Goal: Task Accomplishment & Management: Complete application form

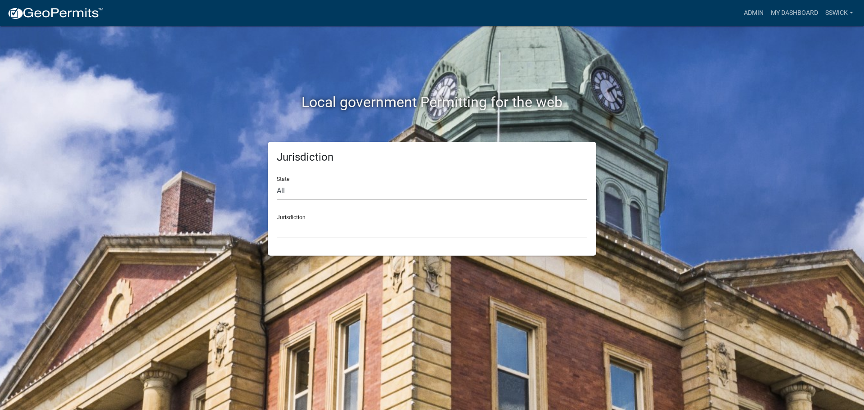
click at [285, 190] on select "All [US_STATE] [US_STATE] [US_STATE] [US_STATE] [US_STATE] [US_STATE] [US_STATE…" at bounding box center [432, 191] width 310 height 18
select select "[US_STATE]"
click at [277, 182] on select "All [US_STATE] [US_STATE] [US_STATE] [US_STATE] [US_STATE] [US_STATE] [US_STATE…" at bounding box center [432, 191] width 310 height 18
click at [293, 236] on select "City of [GEOGRAPHIC_DATA], [US_STATE] City of [GEOGRAPHIC_DATA], [US_STATE] Cit…" at bounding box center [432, 229] width 310 height 18
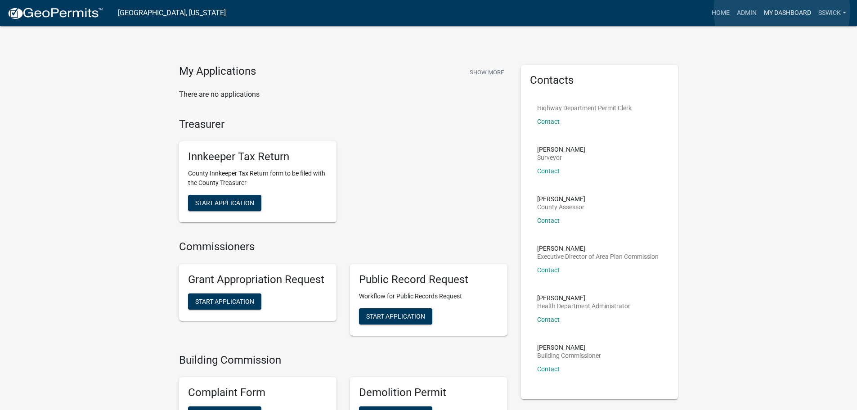
click at [782, 11] on link "My Dashboard" at bounding box center [787, 12] width 54 height 17
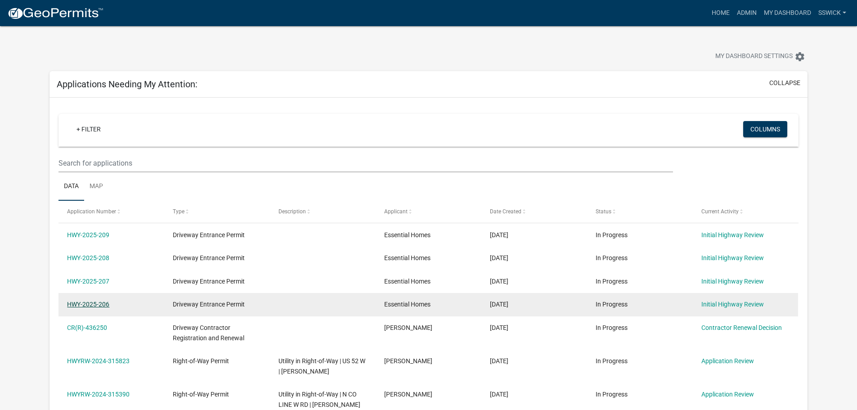
click at [99, 305] on link "HWY-2025-206" at bounding box center [88, 304] width 42 height 7
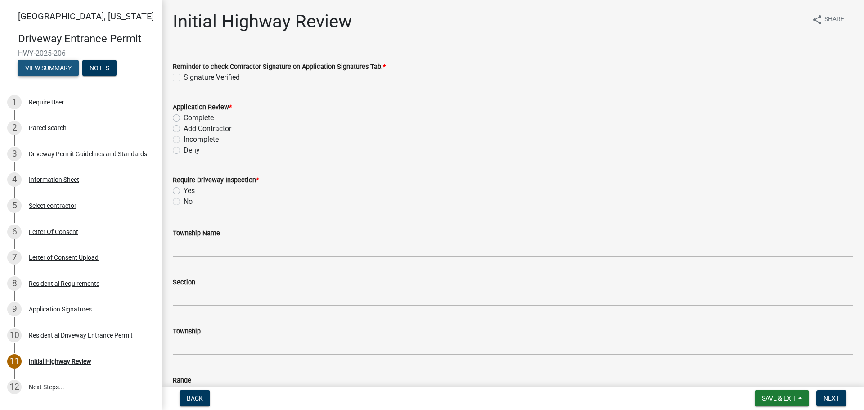
click at [56, 67] on button "View Summary" at bounding box center [48, 68] width 61 height 16
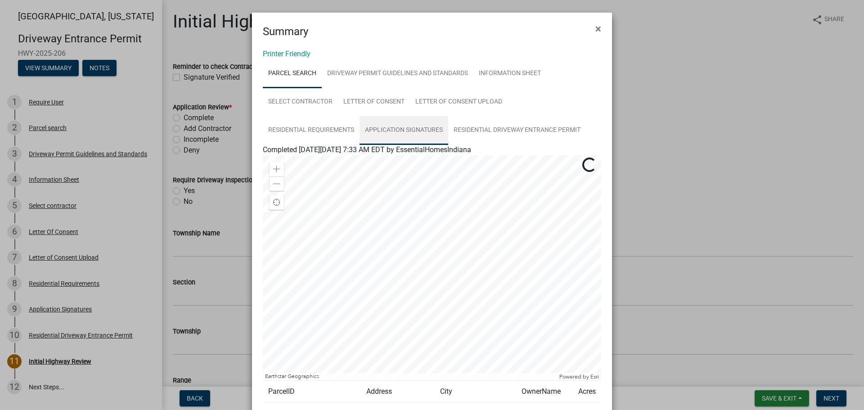
click at [372, 132] on link "Application Signatures" at bounding box center [403, 130] width 89 height 29
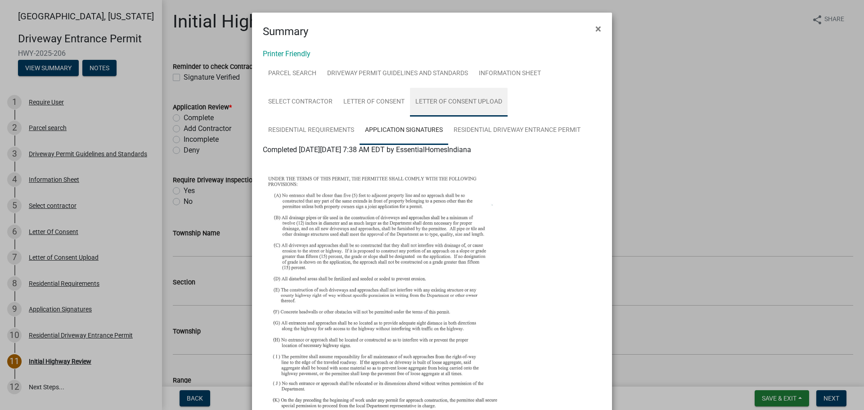
click at [454, 103] on link "Letter of Consent Upload" at bounding box center [459, 102] width 98 height 29
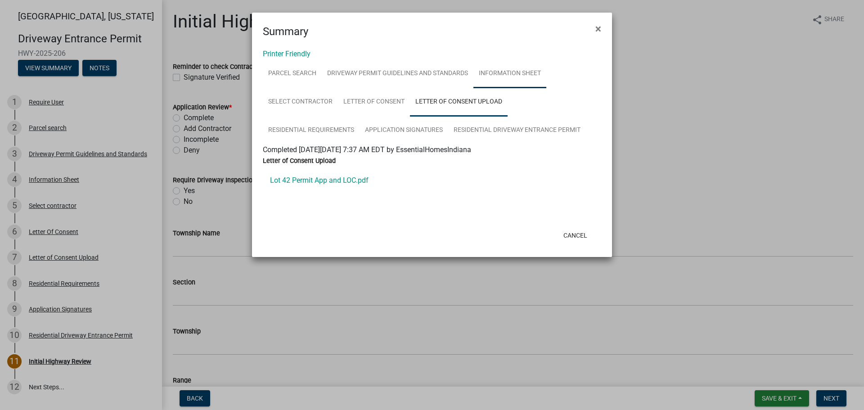
click at [485, 72] on link "Information Sheet" at bounding box center [509, 73] width 73 height 29
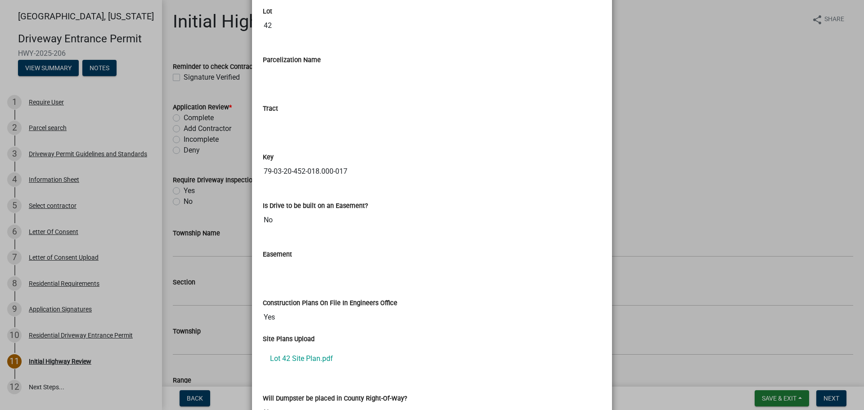
scroll to position [1260, 0]
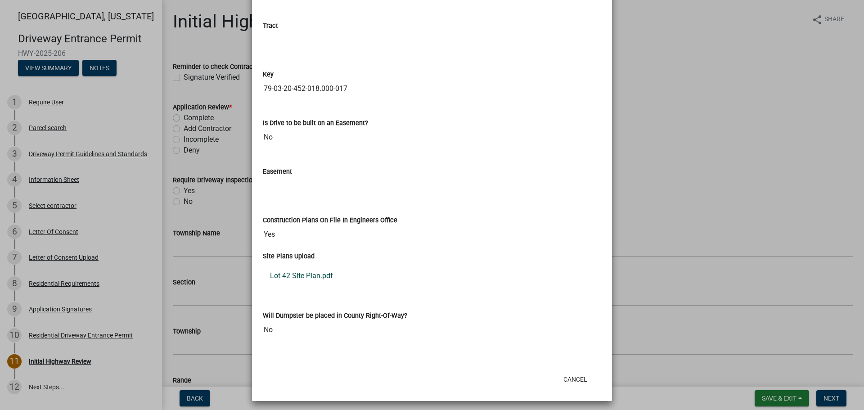
click at [305, 278] on link "Lot 42 Site Plan.pdf" at bounding box center [432, 276] width 338 height 22
click at [567, 376] on button "Cancel" at bounding box center [575, 379] width 38 height 16
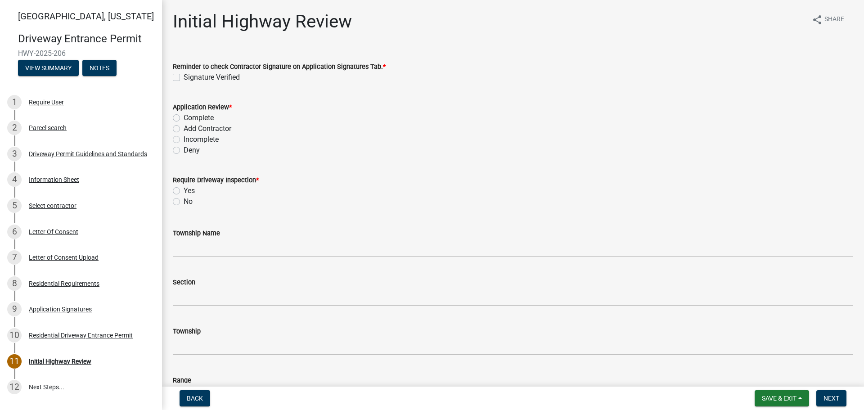
click at [184, 78] on label "Signature Verified" at bounding box center [212, 77] width 56 height 11
click at [184, 78] on input "Signature Verified" at bounding box center [187, 75] width 6 height 6
checkbox input "true"
click at [184, 119] on label "Complete" at bounding box center [199, 117] width 30 height 11
click at [184, 118] on input "Complete" at bounding box center [187, 115] width 6 height 6
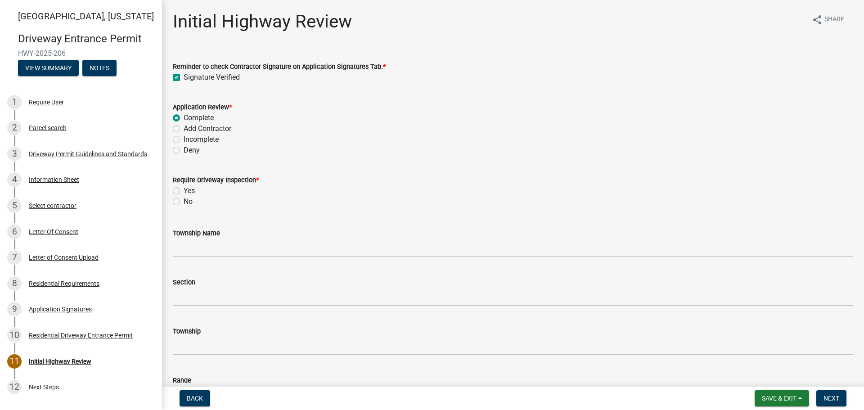
radio input "true"
click at [184, 203] on label "No" at bounding box center [188, 201] width 9 height 11
click at [184, 202] on input "No" at bounding box center [187, 199] width 6 height 6
radio input "true"
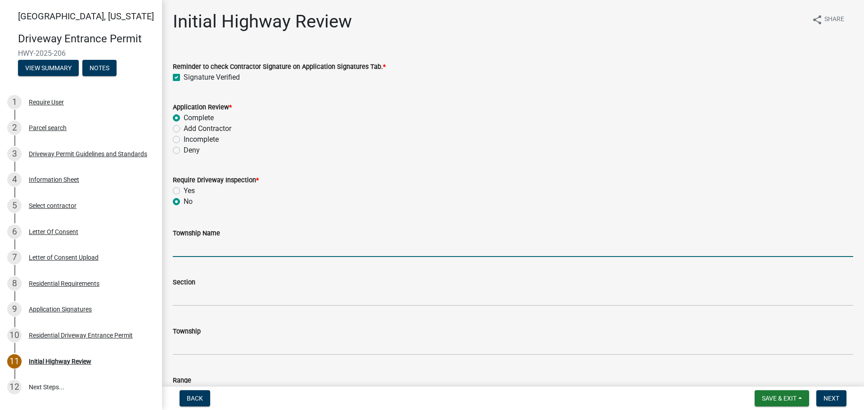
click at [184, 246] on input "Township Name" at bounding box center [513, 247] width 680 height 18
type input "Tippecanoe"
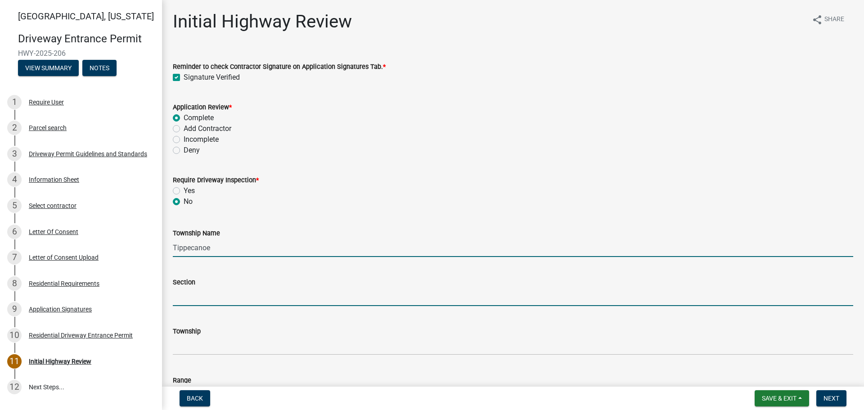
click at [205, 294] on input "Section" at bounding box center [513, 296] width 680 height 18
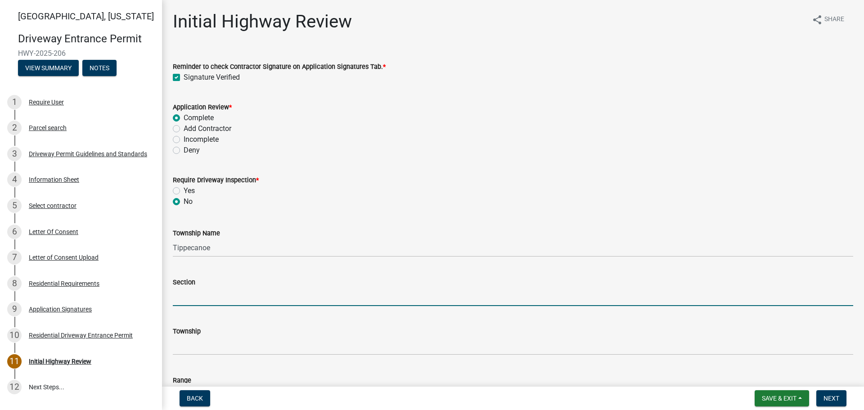
type input "20"
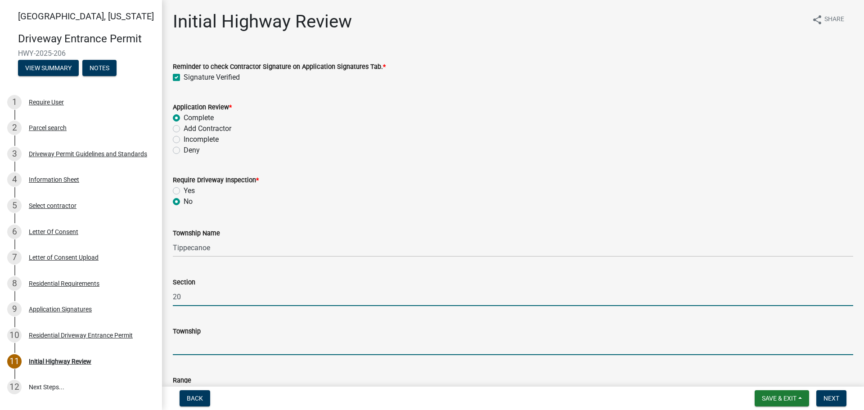
click at [206, 339] on input "Township" at bounding box center [513, 346] width 680 height 18
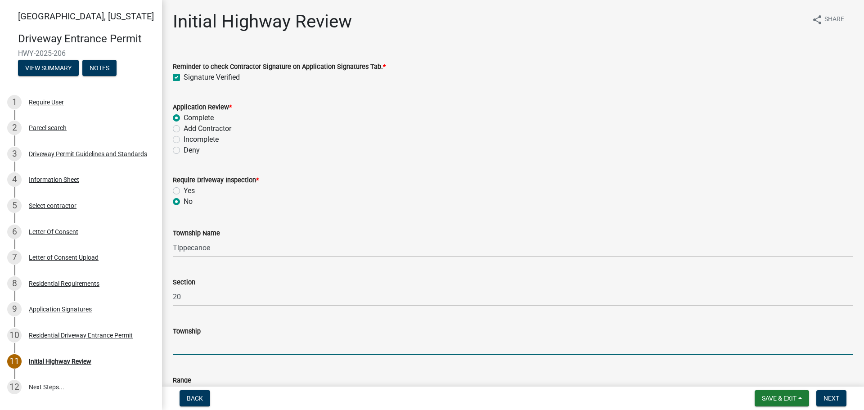
type input "T 24 N"
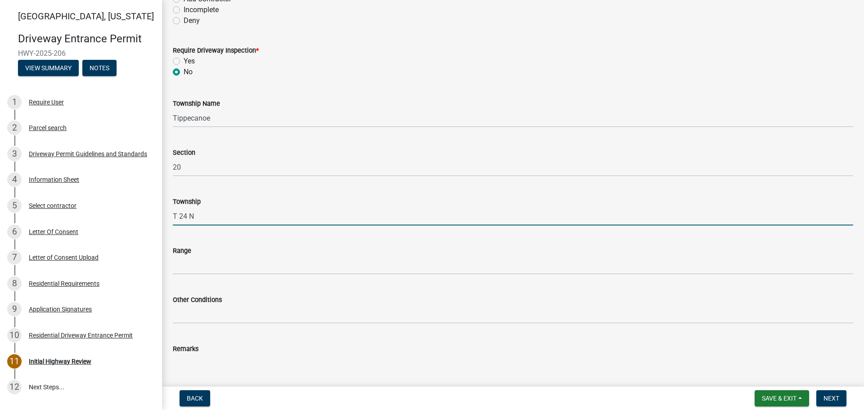
scroll to position [135, 0]
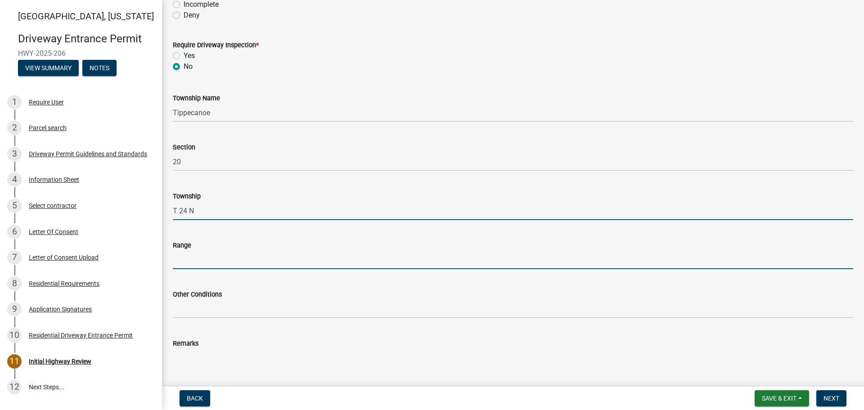
click at [210, 263] on input "Range" at bounding box center [513, 260] width 680 height 18
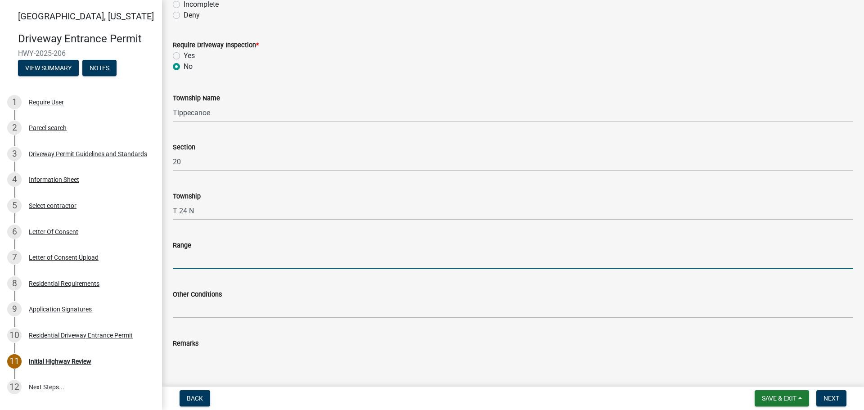
type input "R 4 W"
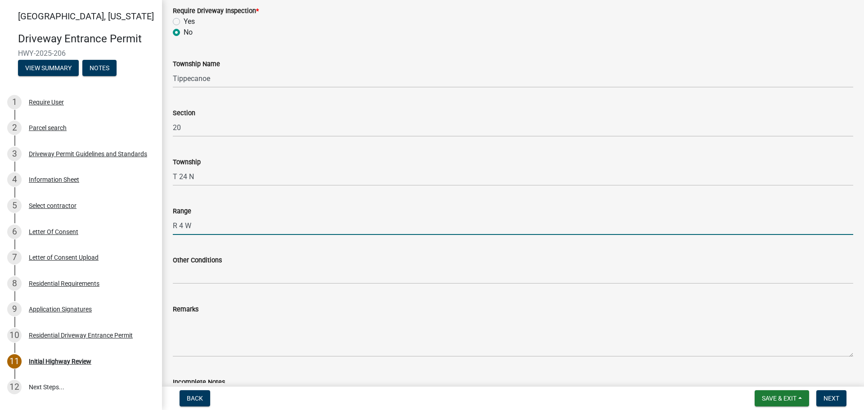
scroll to position [225, 0]
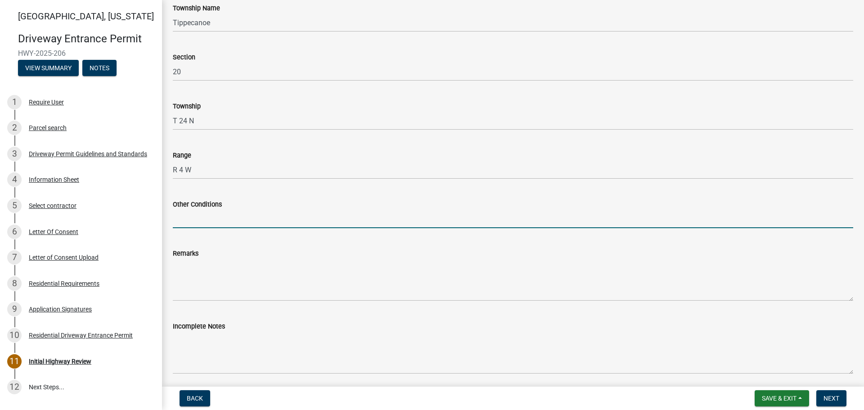
click at [213, 217] on input "Other Conditions" at bounding box center [513, 219] width 680 height 18
type input "17' Width, 5' Taper, 5' Sidewalk"
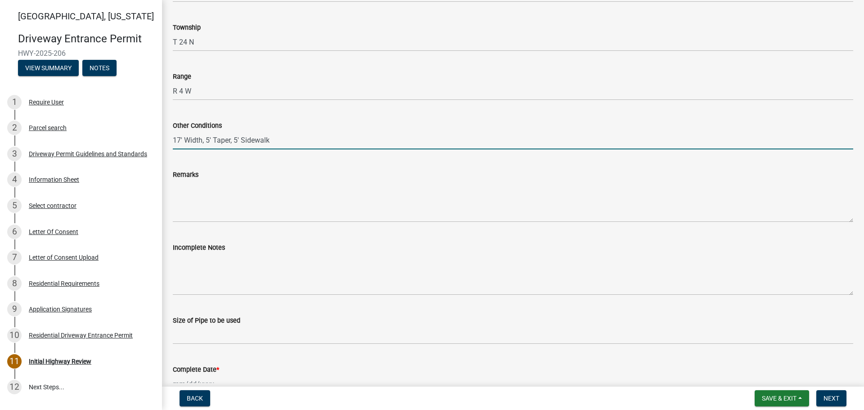
scroll to position [360, 0]
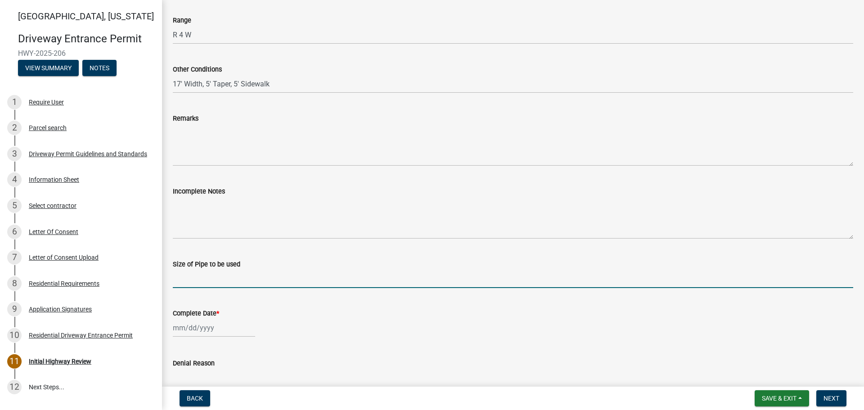
click at [216, 281] on input "Size of Pipe to be used" at bounding box center [513, 279] width 680 height 18
type input "N/A"
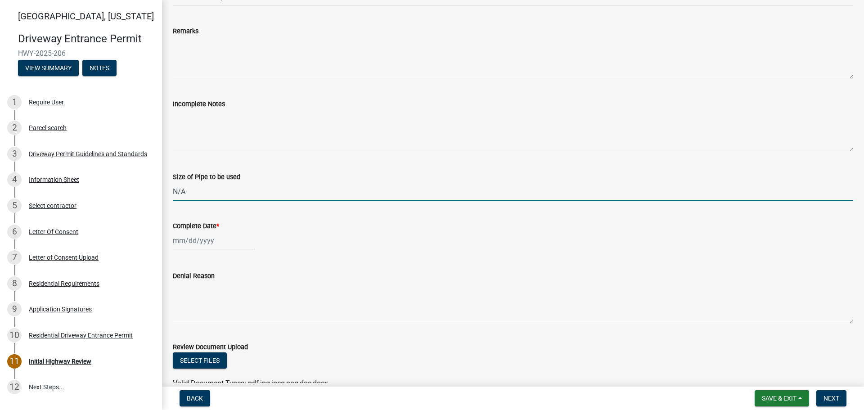
scroll to position [450, 0]
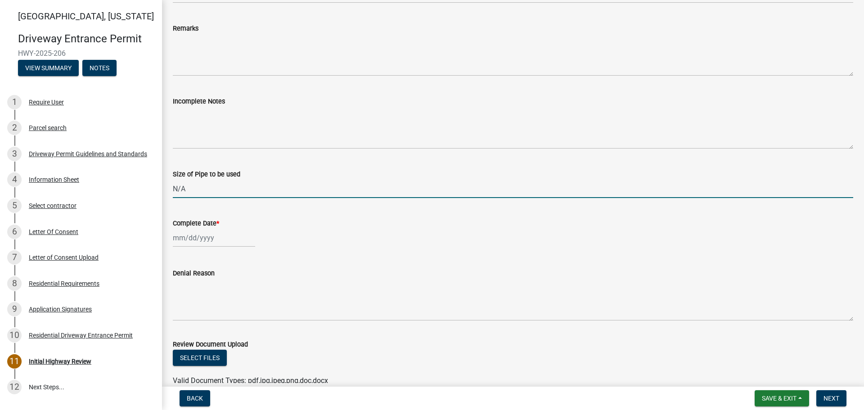
click at [193, 238] on div at bounding box center [214, 238] width 82 height 18
select select "9"
select select "2025"
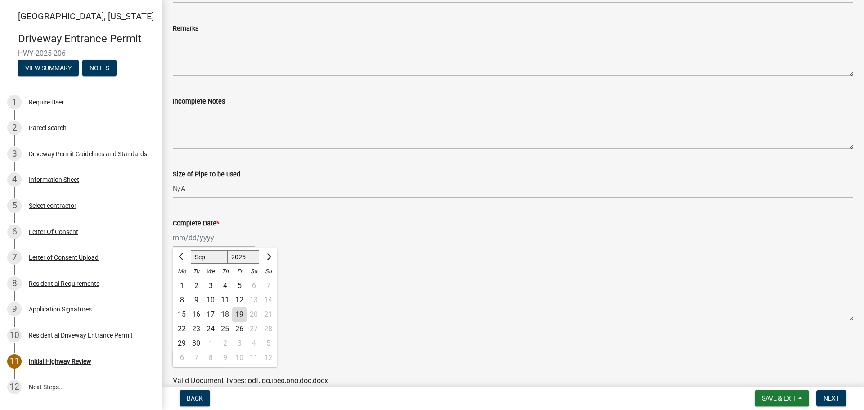
click at [239, 314] on div "19" at bounding box center [239, 314] width 14 height 14
type input "[DATE]"
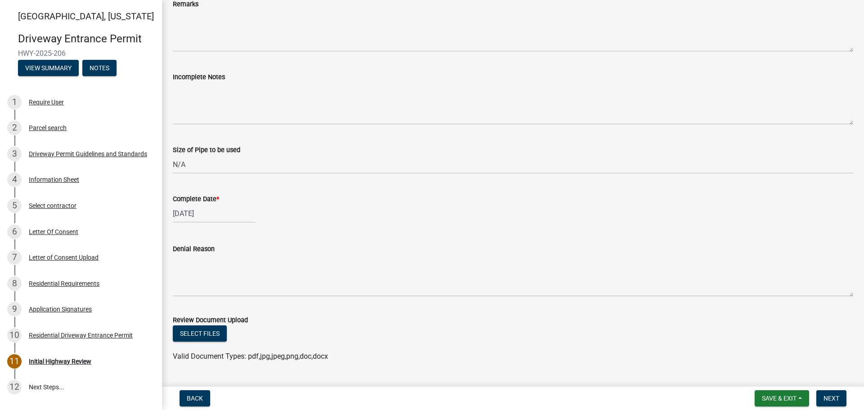
scroll to position [496, 0]
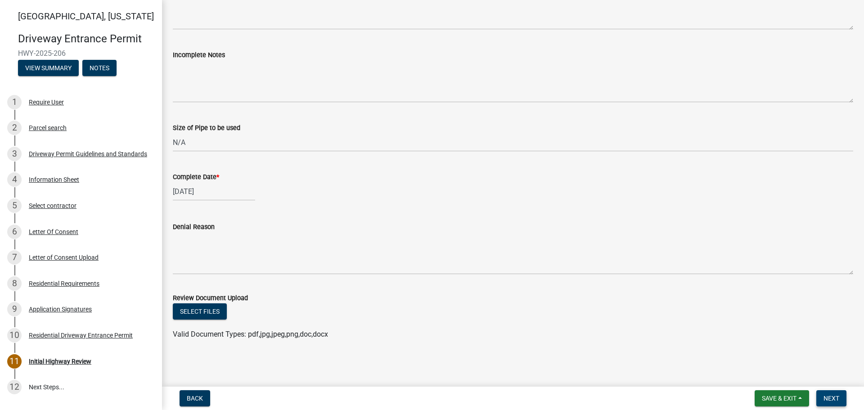
click at [826, 400] on span "Next" at bounding box center [831, 398] width 16 height 7
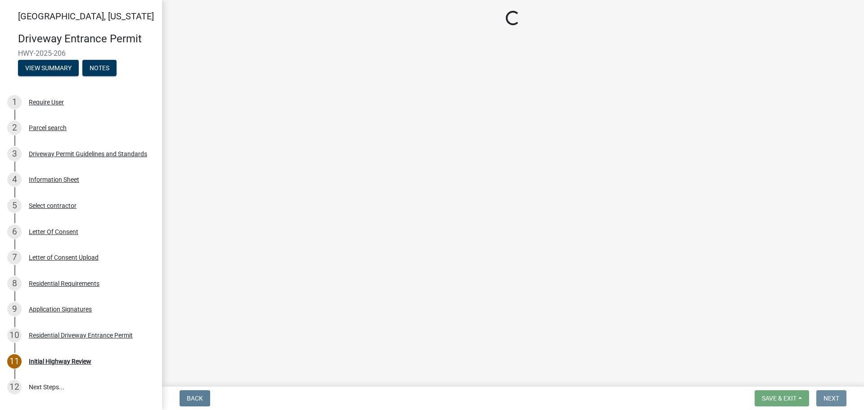
scroll to position [0, 0]
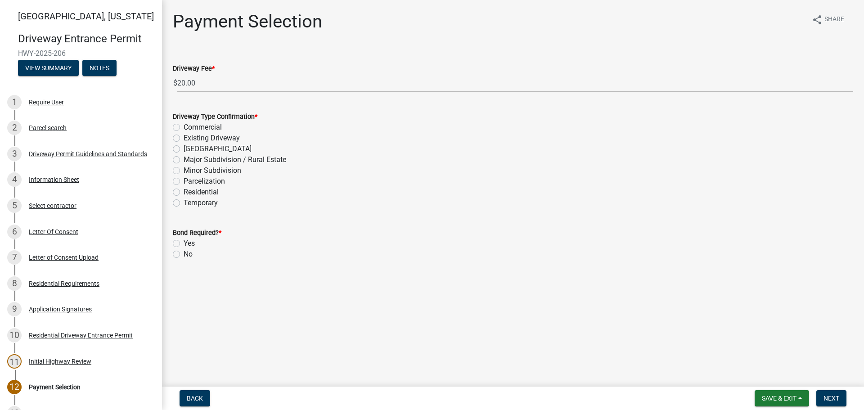
click at [184, 190] on label "Residential" at bounding box center [201, 192] width 35 height 11
click at [184, 190] on input "Residential" at bounding box center [187, 190] width 6 height 6
radio input "true"
click at [184, 254] on label "No" at bounding box center [188, 254] width 9 height 11
click at [184, 254] on input "No" at bounding box center [187, 252] width 6 height 6
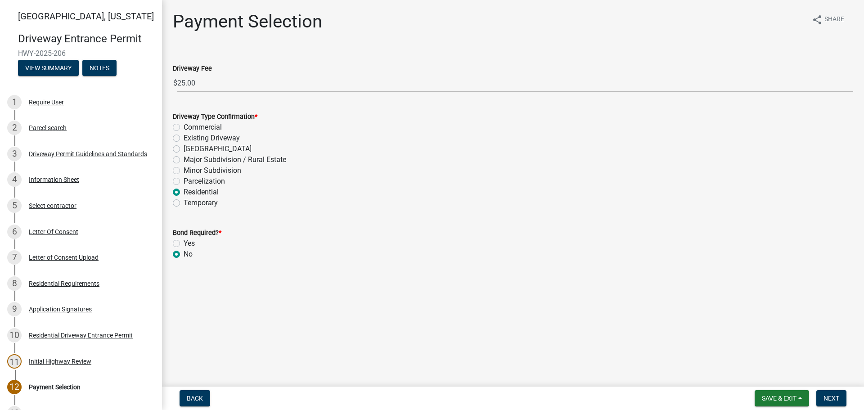
radio input "true"
click at [835, 400] on span "Next" at bounding box center [831, 398] width 16 height 7
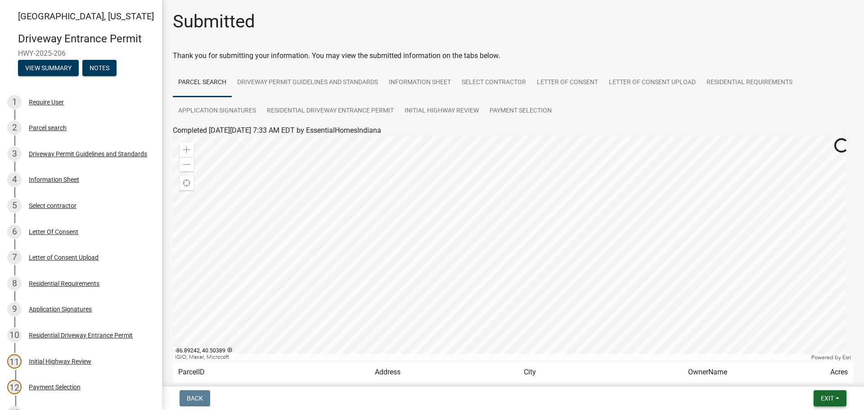
click at [826, 399] on span "Exit" at bounding box center [827, 398] width 13 height 7
click at [814, 374] on button "Save & Exit" at bounding box center [810, 375] width 72 height 22
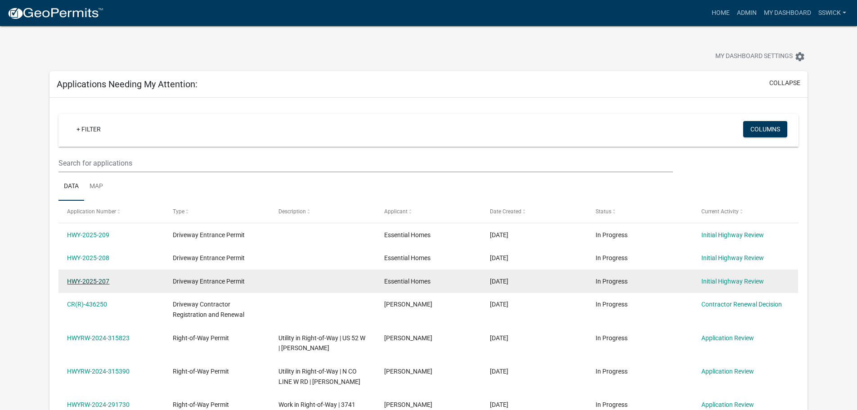
click at [96, 282] on link "HWY-2025-207" at bounding box center [88, 281] width 42 height 7
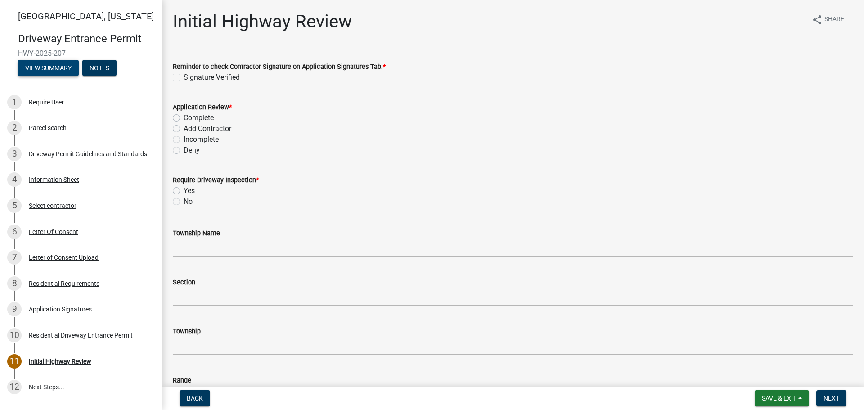
click at [65, 71] on button "View Summary" at bounding box center [48, 68] width 61 height 16
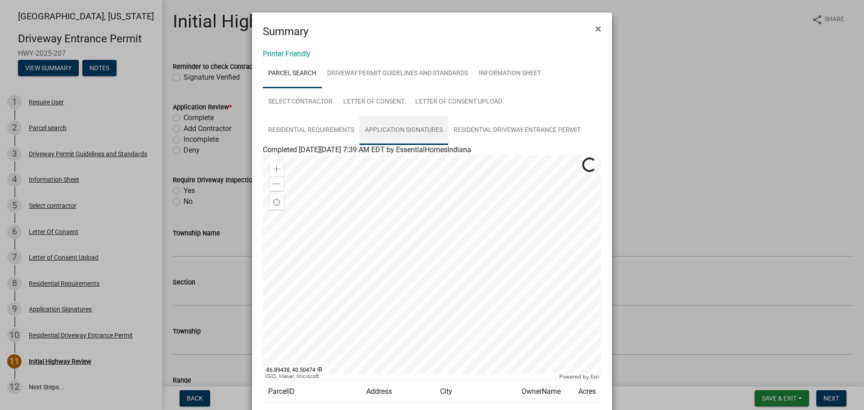
click at [379, 131] on link "Application Signatures" at bounding box center [403, 130] width 89 height 29
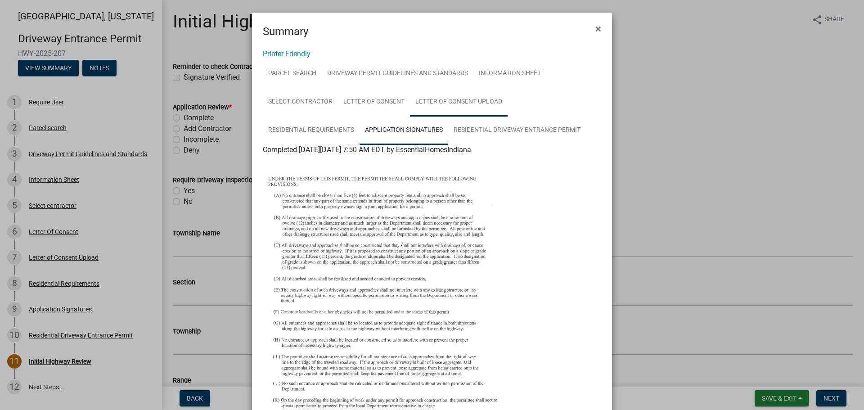
click at [441, 103] on link "Letter of Consent Upload" at bounding box center [459, 102] width 98 height 29
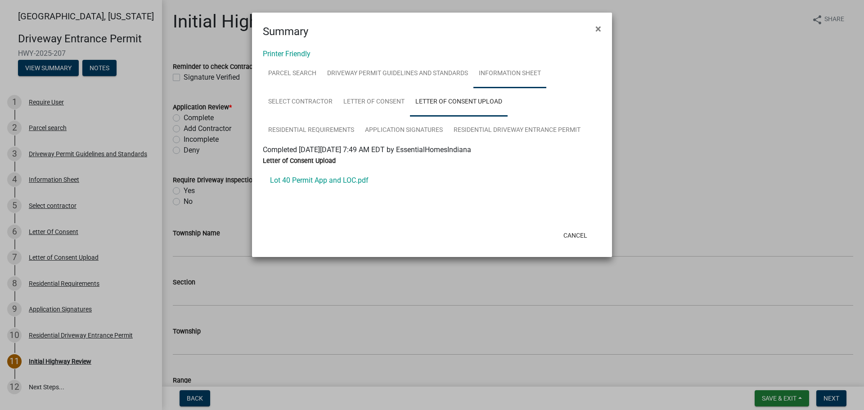
click at [486, 74] on link "Information Sheet" at bounding box center [509, 73] width 73 height 29
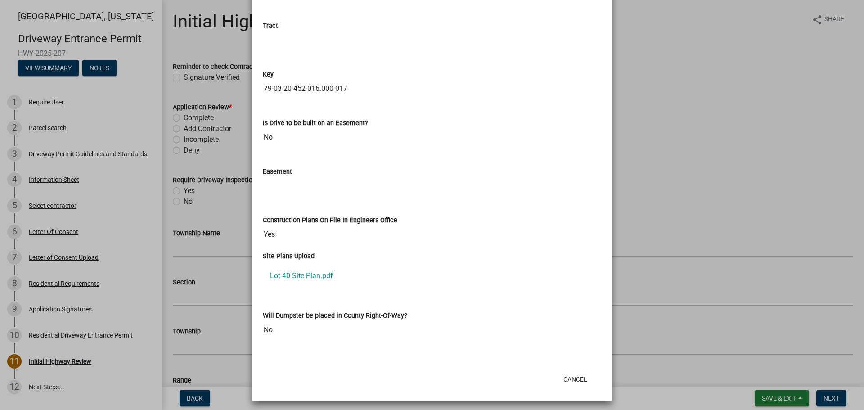
scroll to position [1263, 0]
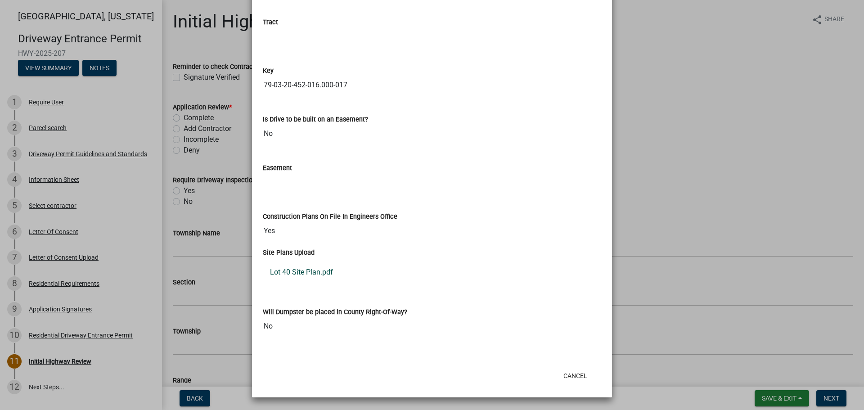
click at [317, 271] on link "Lot 40 Site Plan.pdf" at bounding box center [432, 272] width 338 height 22
click at [578, 377] on button "Cancel" at bounding box center [575, 376] width 38 height 16
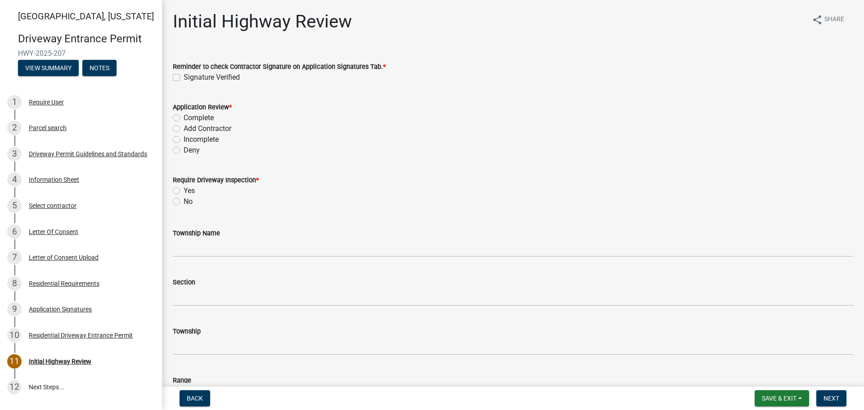
click at [184, 76] on label "Signature Verified" at bounding box center [212, 77] width 56 height 11
click at [184, 76] on input "Signature Verified" at bounding box center [187, 75] width 6 height 6
checkbox input "true"
click at [184, 116] on label "Complete" at bounding box center [199, 117] width 30 height 11
click at [184, 116] on input "Complete" at bounding box center [187, 115] width 6 height 6
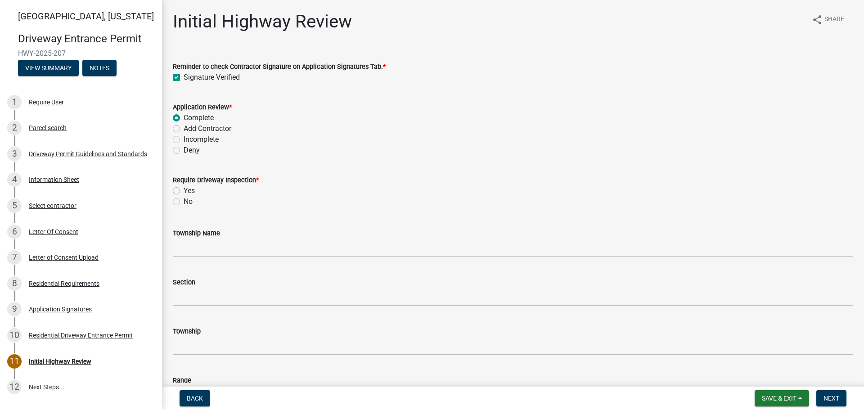
radio input "true"
click at [184, 204] on label "No" at bounding box center [188, 201] width 9 height 11
click at [184, 202] on input "No" at bounding box center [187, 199] width 6 height 6
radio input "true"
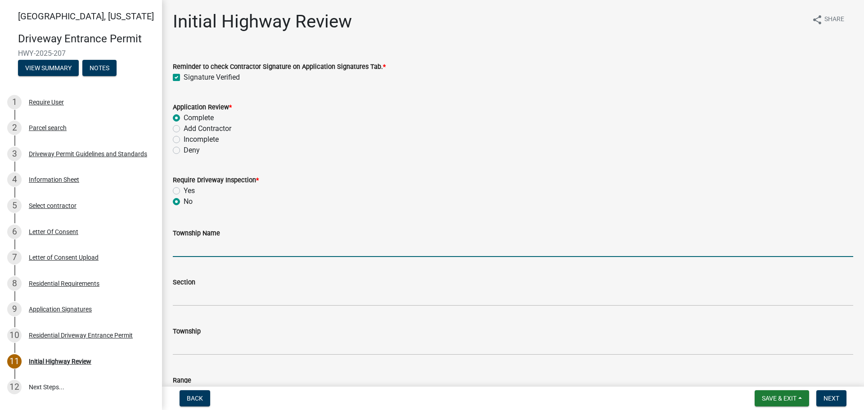
click at [189, 252] on input "Township Name" at bounding box center [513, 247] width 680 height 18
type input "Tippecanoe"
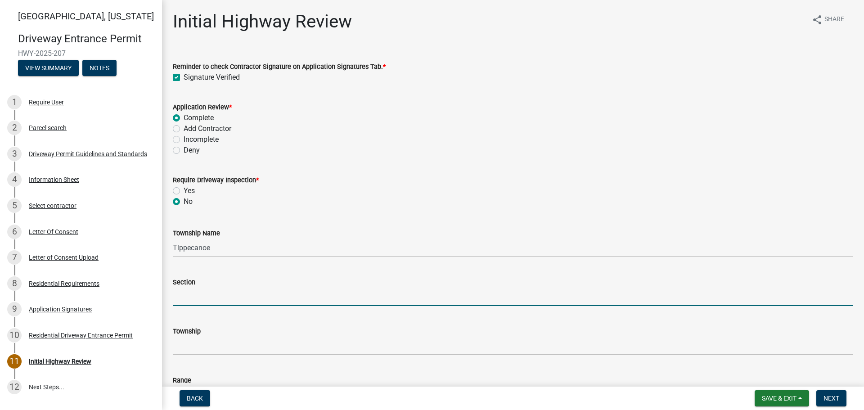
click at [216, 295] on input "Section" at bounding box center [513, 296] width 680 height 18
type input "20"
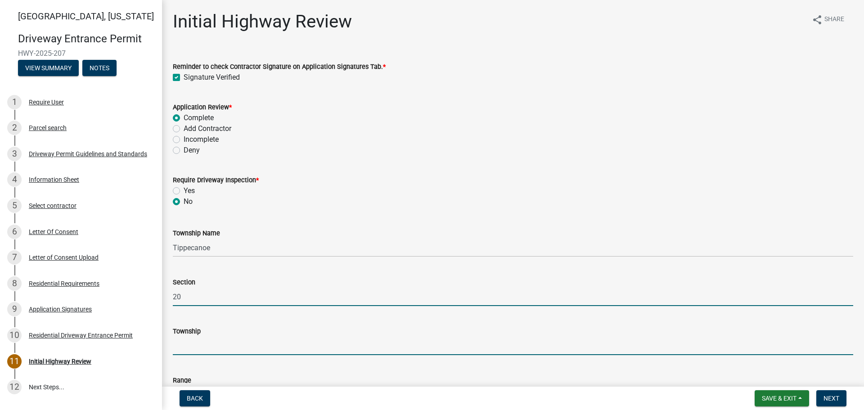
drag, startPoint x: 208, startPoint y: 338, endPoint x: 209, endPoint y: 334, distance: 4.5
click at [208, 337] on input "Township" at bounding box center [513, 346] width 680 height 18
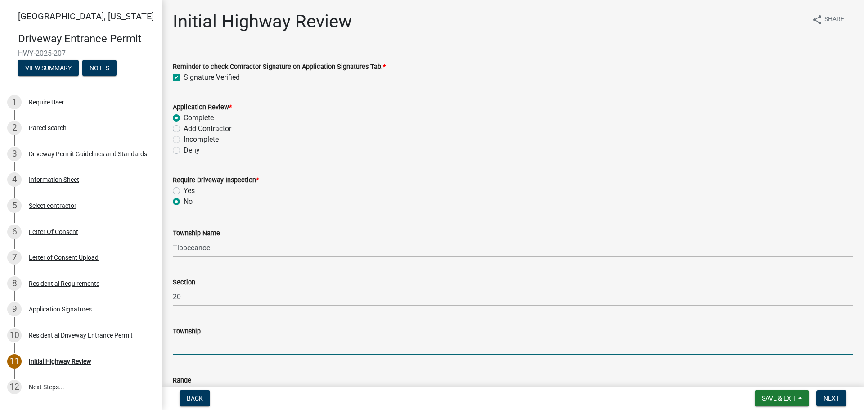
type input "T 24 N"
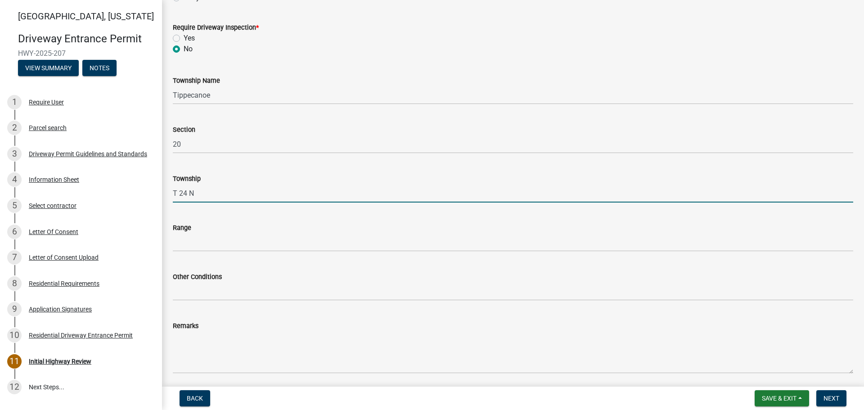
scroll to position [180, 0]
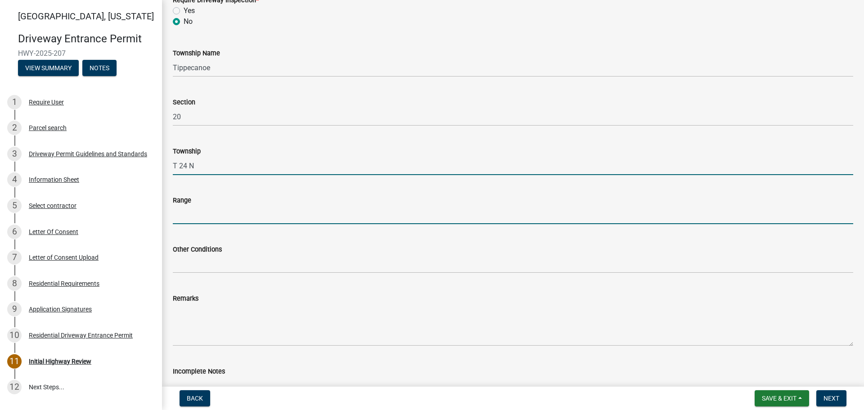
click at [198, 212] on input "Range" at bounding box center [513, 215] width 680 height 18
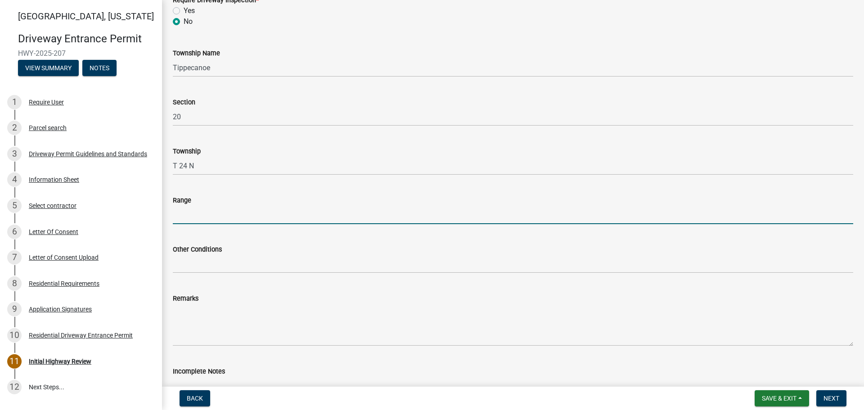
type input "R 4 W"
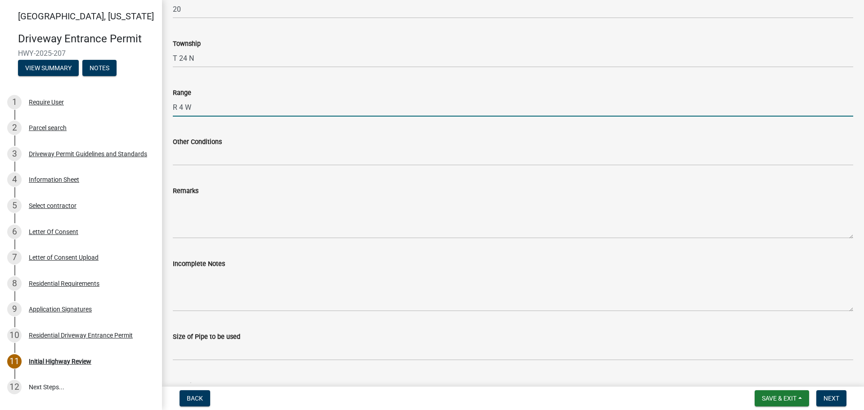
scroll to position [360, 0]
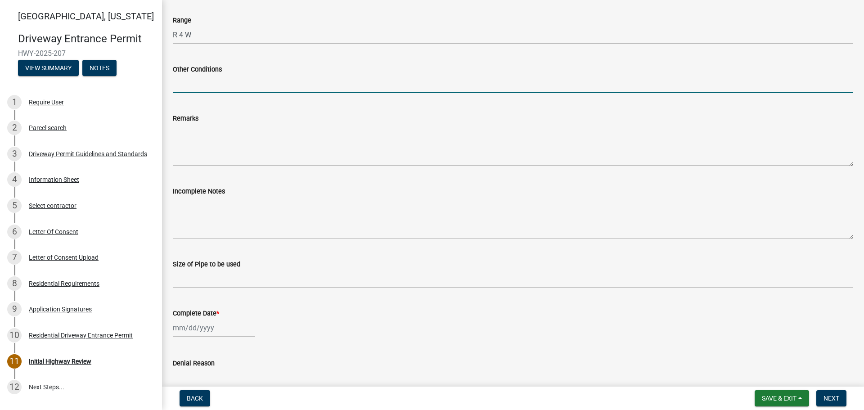
click at [212, 85] on input "Other Conditions" at bounding box center [513, 84] width 680 height 18
type input "17' Width, 5' Taper, 5' Sidewalk"
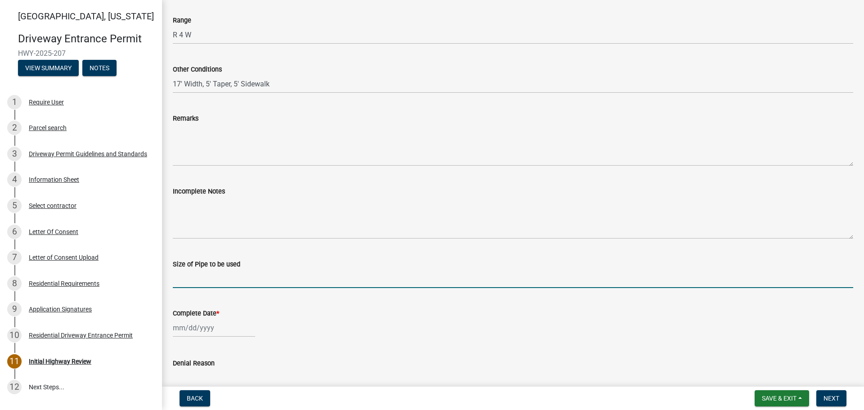
click at [214, 274] on input "Size of Pipe to be used" at bounding box center [513, 279] width 680 height 18
type input "N/A"
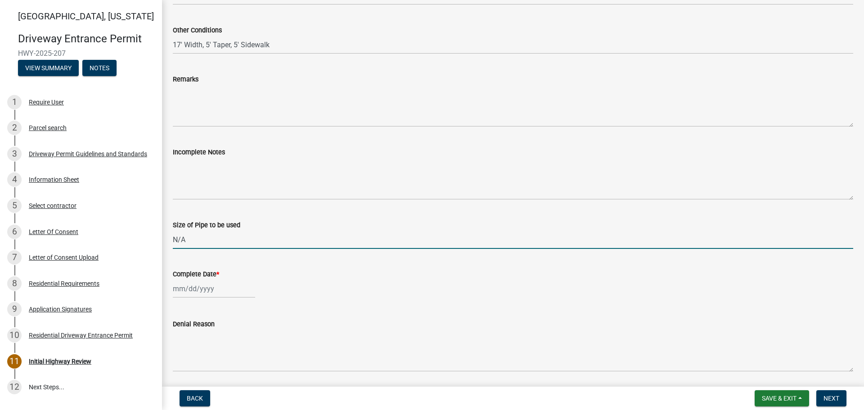
scroll to position [450, 0]
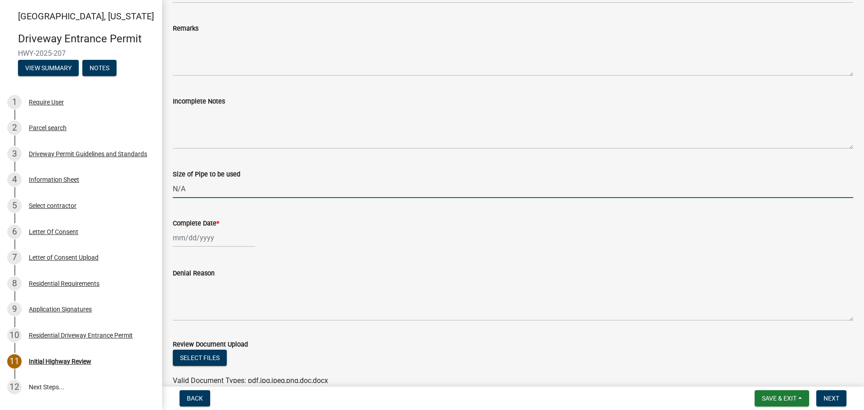
select select "9"
select select "2025"
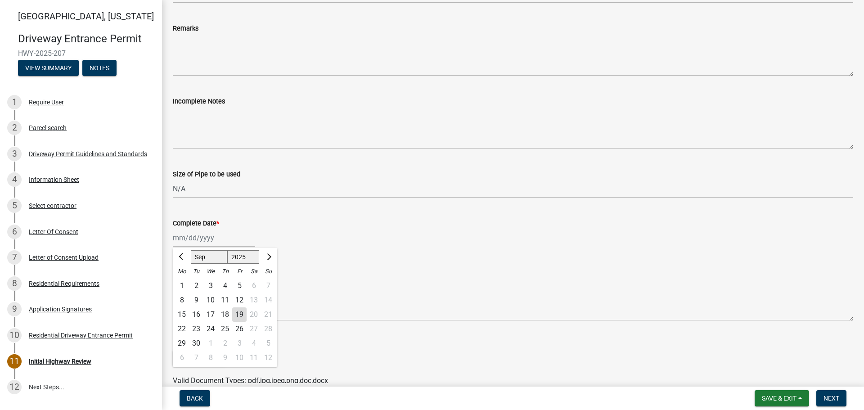
click at [188, 237] on div "[PERSON_NAME] Feb Mar Apr [PERSON_NAME][DATE] Oct Nov [DATE] 1526 1527 1528 152…" at bounding box center [214, 238] width 82 height 18
click at [243, 315] on div "19" at bounding box center [239, 314] width 14 height 14
type input "[DATE]"
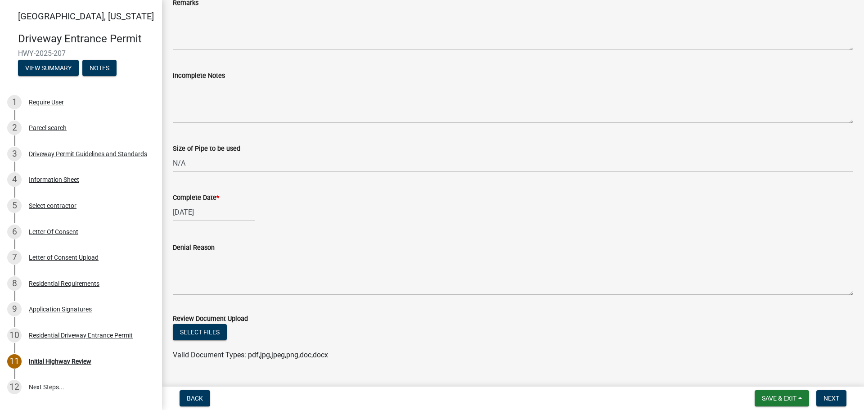
scroll to position [496, 0]
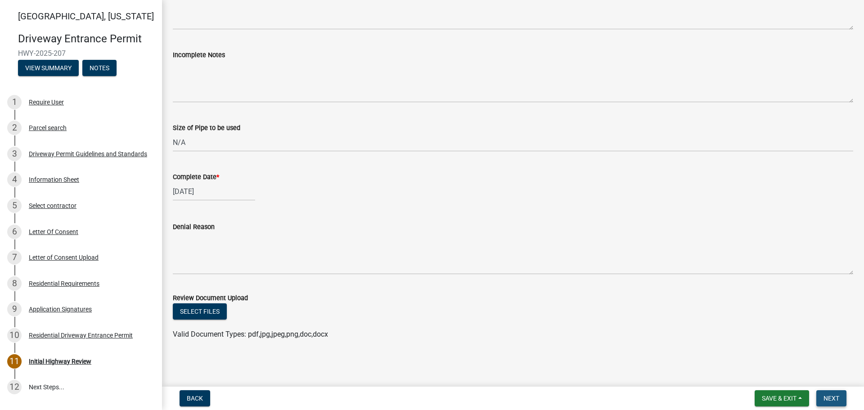
click at [830, 398] on span "Next" at bounding box center [831, 398] width 16 height 7
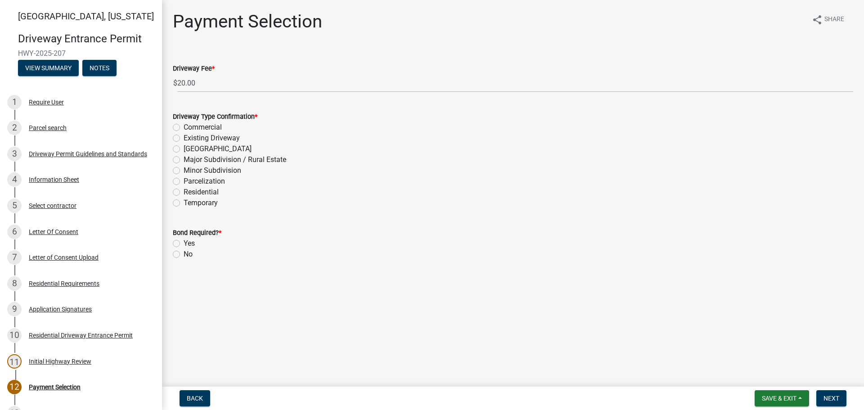
click at [184, 192] on label "Residential" at bounding box center [201, 192] width 35 height 11
click at [184, 192] on input "Residential" at bounding box center [187, 190] width 6 height 6
radio input "true"
click at [184, 255] on label "No" at bounding box center [188, 254] width 9 height 11
click at [184, 255] on input "No" at bounding box center [187, 252] width 6 height 6
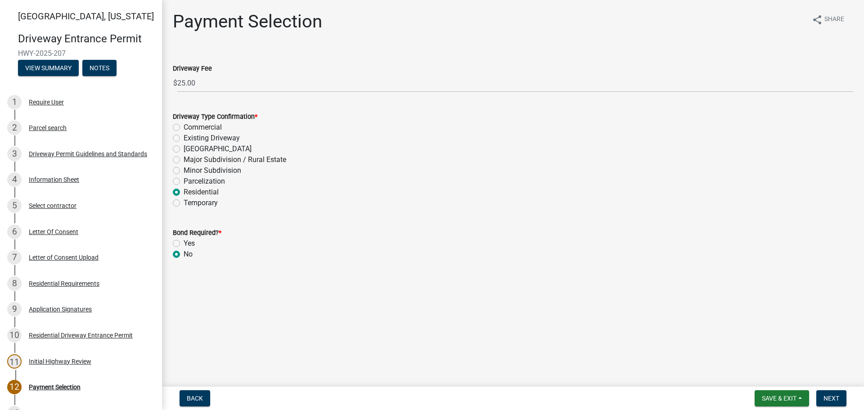
radio input "true"
click at [829, 399] on span "Next" at bounding box center [831, 398] width 16 height 7
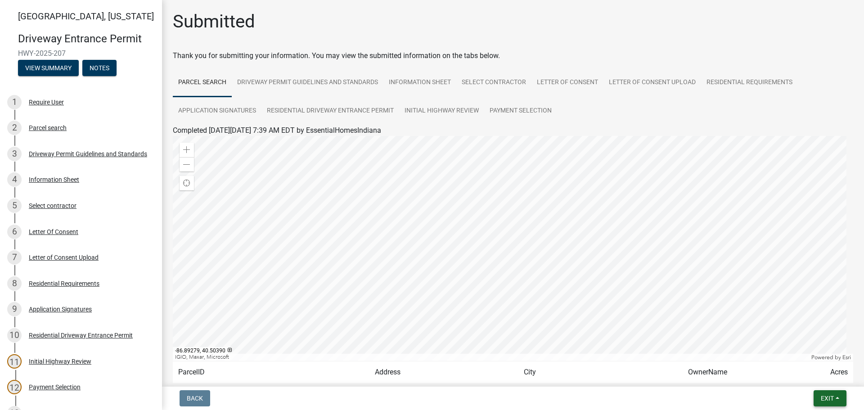
click at [828, 401] on span "Exit" at bounding box center [827, 398] width 13 height 7
click at [804, 380] on button "Save & Exit" at bounding box center [810, 375] width 72 height 22
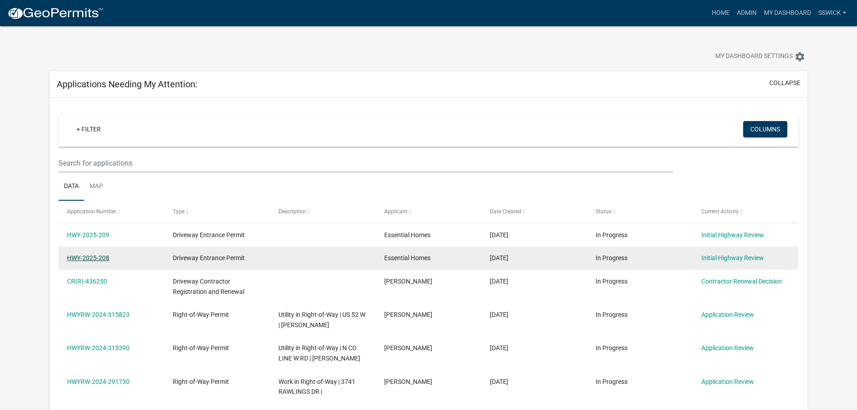
click at [98, 257] on link "HWY-2025-208" at bounding box center [88, 257] width 42 height 7
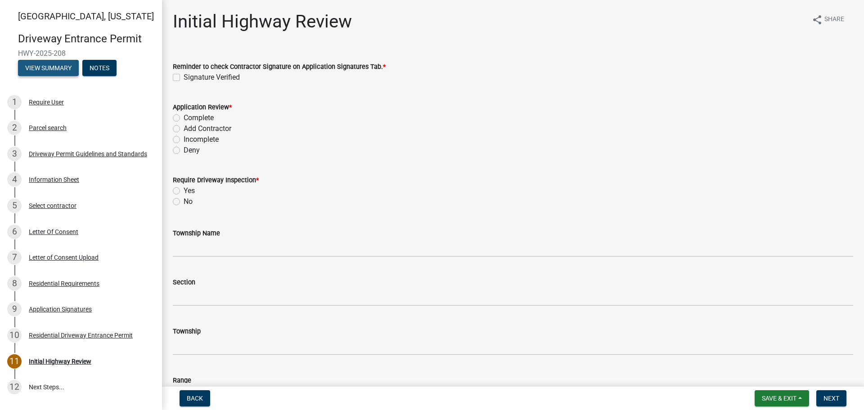
click at [55, 65] on button "View Summary" at bounding box center [48, 68] width 61 height 16
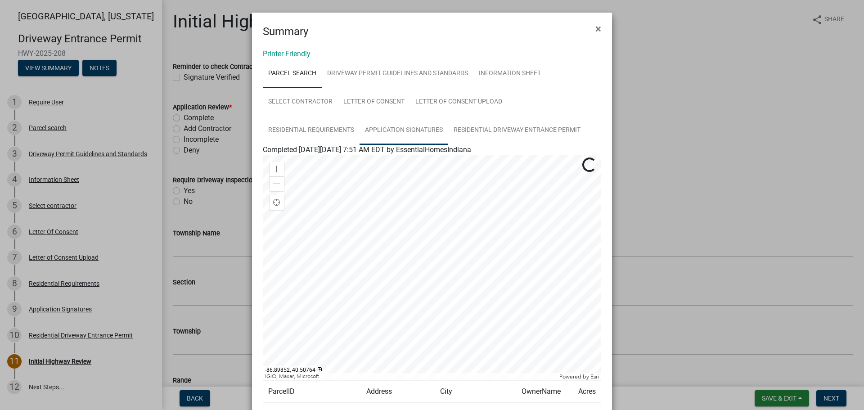
click at [386, 130] on link "Application Signatures" at bounding box center [403, 130] width 89 height 29
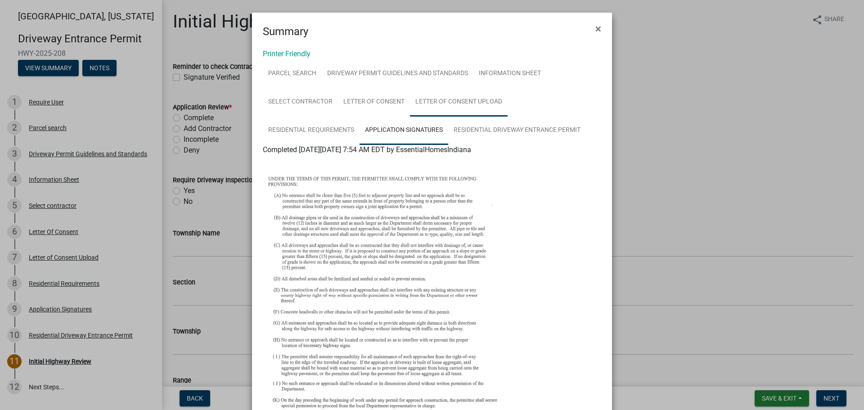
click at [458, 103] on link "Letter of Consent Upload" at bounding box center [459, 102] width 98 height 29
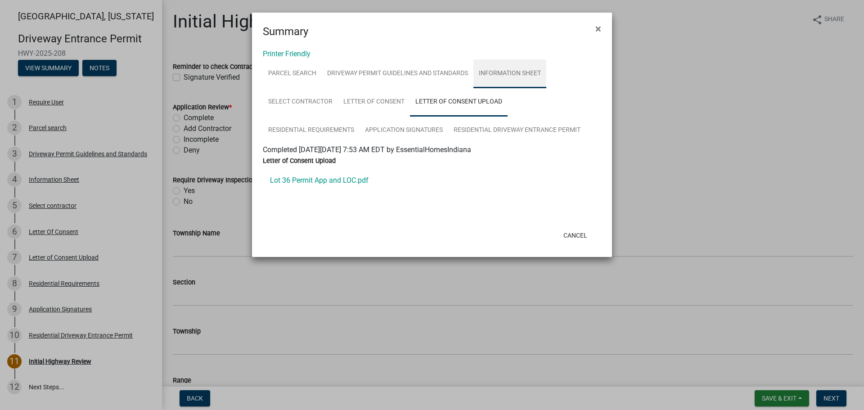
click at [489, 75] on link "Information Sheet" at bounding box center [509, 73] width 73 height 29
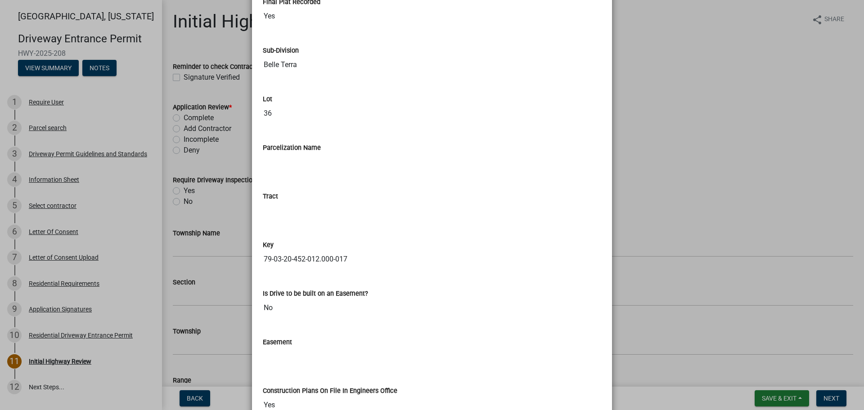
scroll to position [1170, 0]
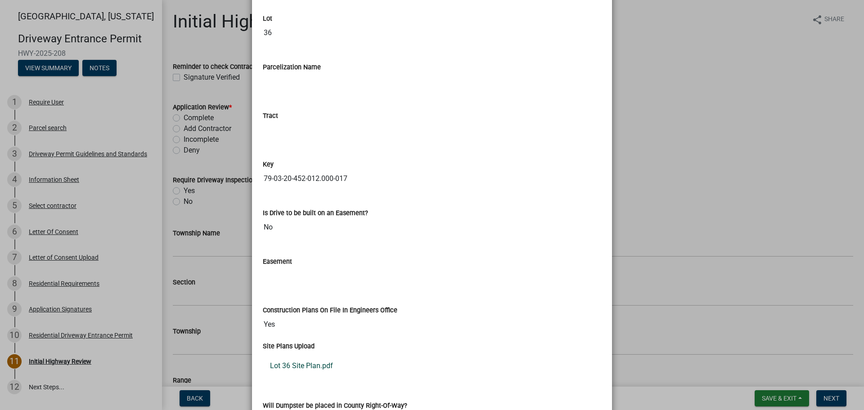
click at [298, 367] on link "Lot 36 Site Plan.pdf" at bounding box center [432, 366] width 338 height 22
click at [633, 133] on ngb-modal-window "Summary × Printer Friendly Parcel search Driveway Permit Guidelines and Standar…" at bounding box center [432, 205] width 864 height 410
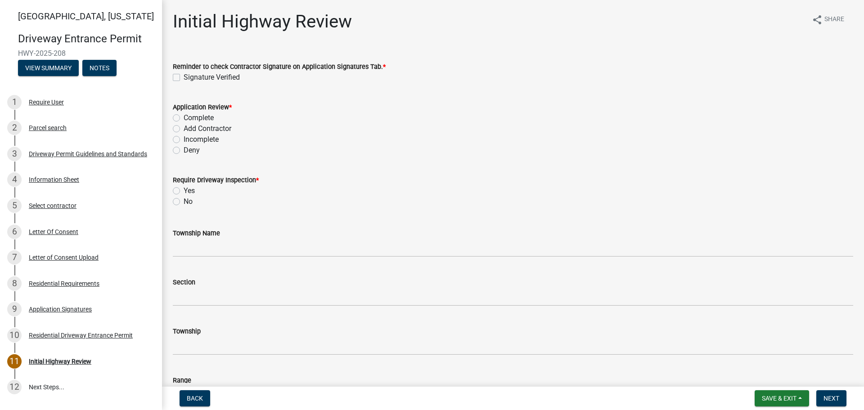
click at [184, 78] on label "Signature Verified" at bounding box center [212, 77] width 56 height 11
click at [184, 78] on input "Signature Verified" at bounding box center [187, 75] width 6 height 6
checkbox input "true"
click at [179, 113] on div "Complete" at bounding box center [513, 117] width 680 height 11
click at [184, 117] on label "Complete" at bounding box center [199, 117] width 30 height 11
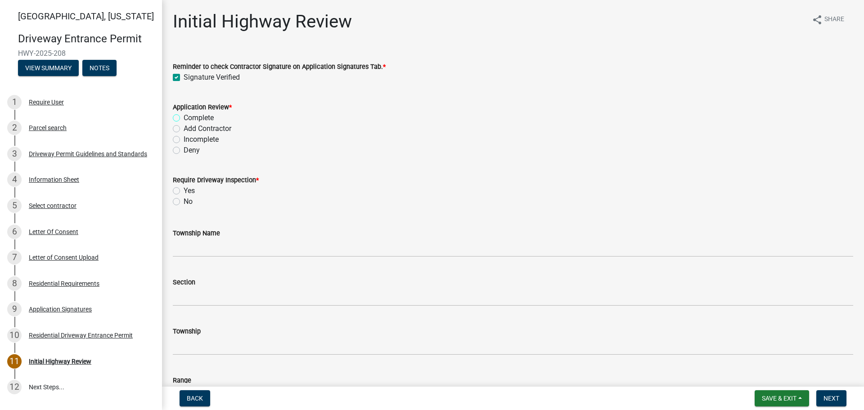
click at [184, 117] on input "Complete" at bounding box center [187, 115] width 6 height 6
radio input "true"
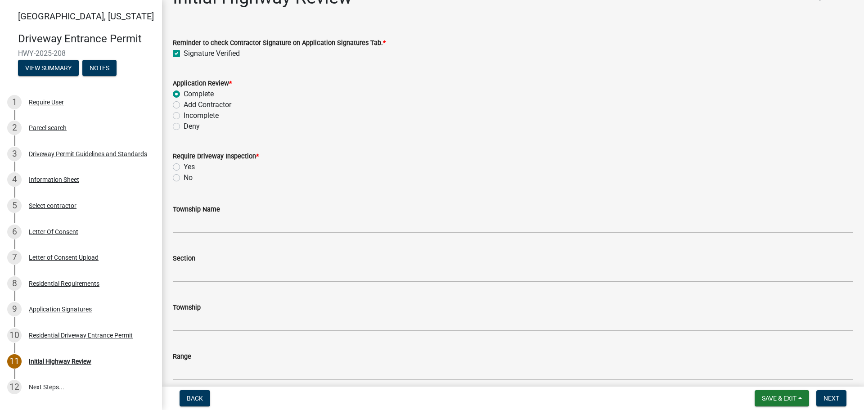
scroll to position [90, 0]
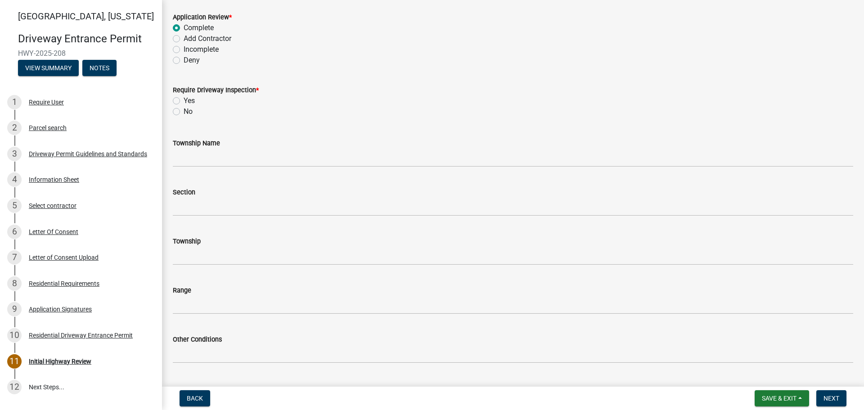
click at [184, 112] on label "No" at bounding box center [188, 111] width 9 height 11
click at [184, 112] on input "No" at bounding box center [187, 109] width 6 height 6
radio input "true"
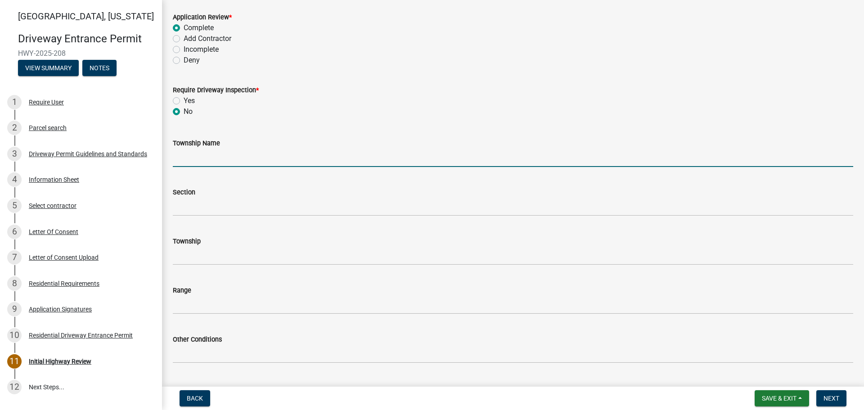
click at [187, 151] on input "Township Name" at bounding box center [513, 157] width 680 height 18
type input "Tippecanoe"
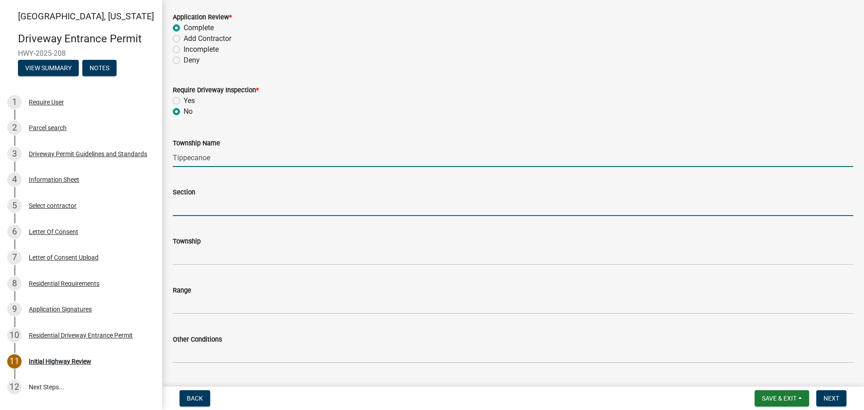
click at [206, 209] on input "Section" at bounding box center [513, 207] width 680 height 18
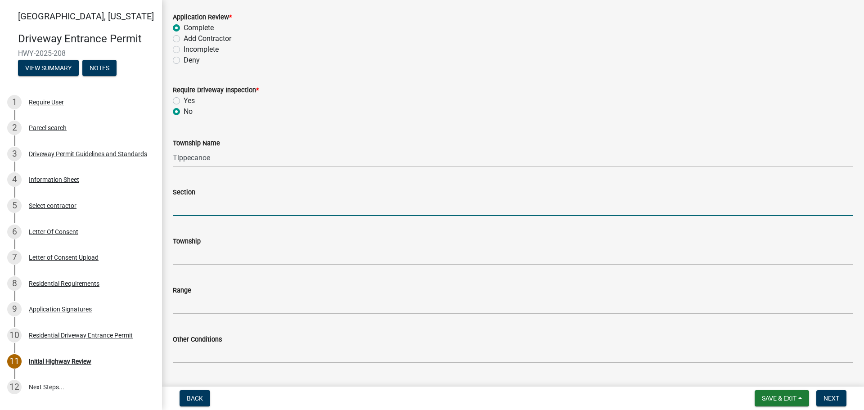
type input "20"
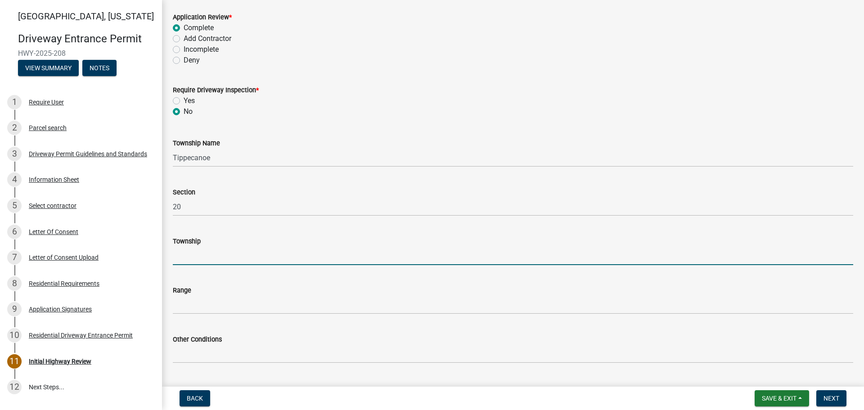
click at [210, 253] on input "Township" at bounding box center [513, 256] width 680 height 18
type input "T 24 N"
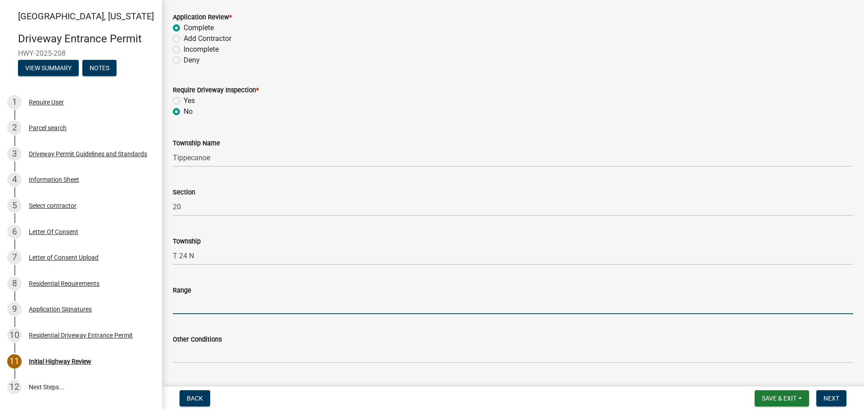
click at [195, 304] on input "Range" at bounding box center [513, 305] width 680 height 18
type input "R 4 W"
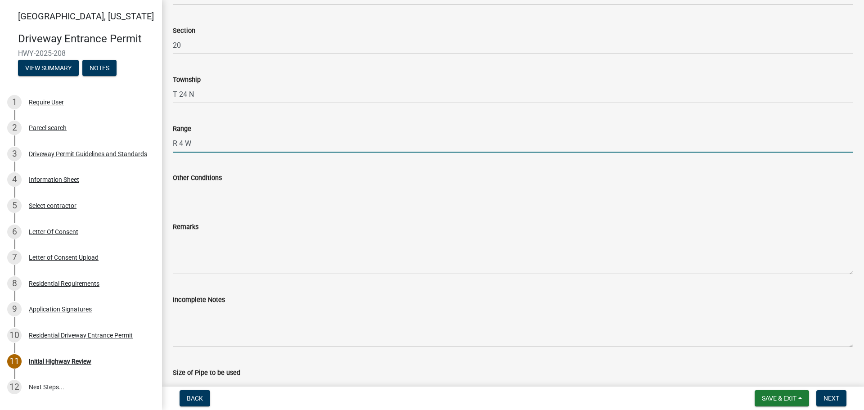
scroll to position [270, 0]
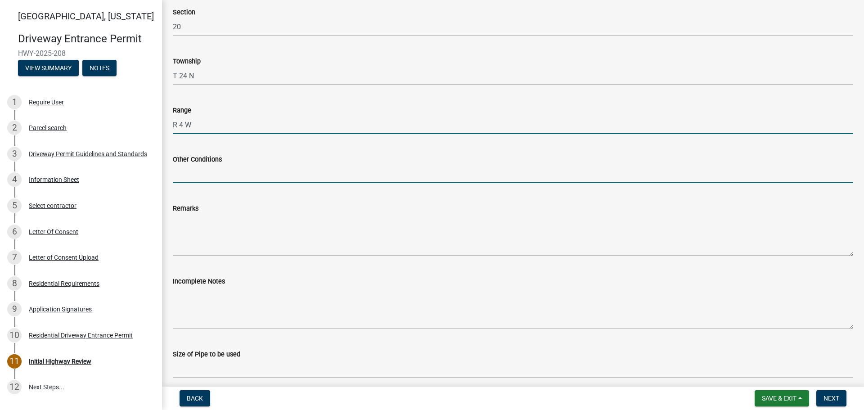
click at [208, 176] on input "Other Conditions" at bounding box center [513, 174] width 680 height 18
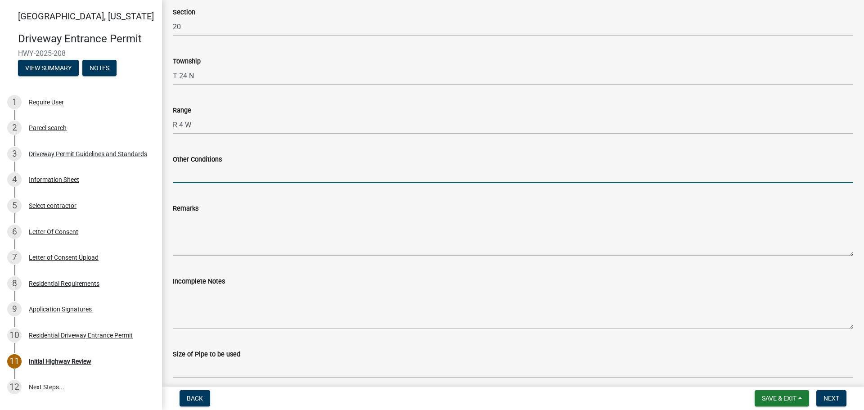
type input "17' Width, 5' Taper, 5' Sidewalk"
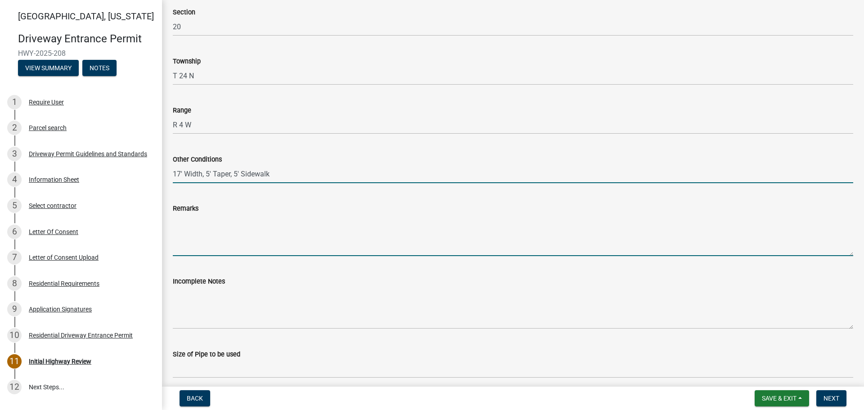
click at [201, 252] on textarea "Remarks" at bounding box center [513, 235] width 680 height 42
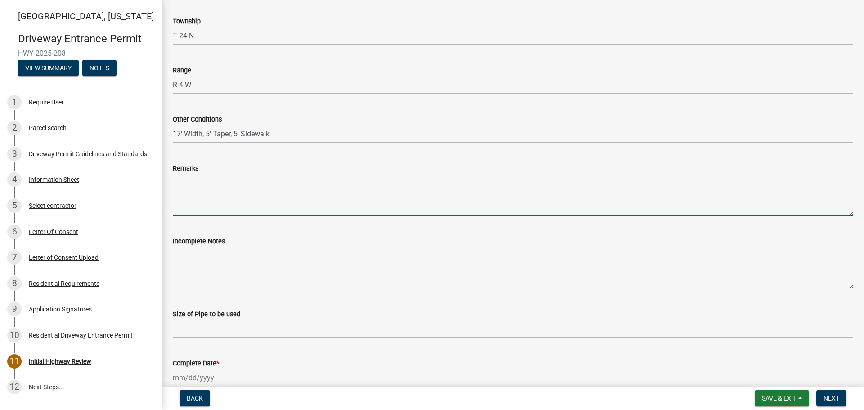
scroll to position [360, 0]
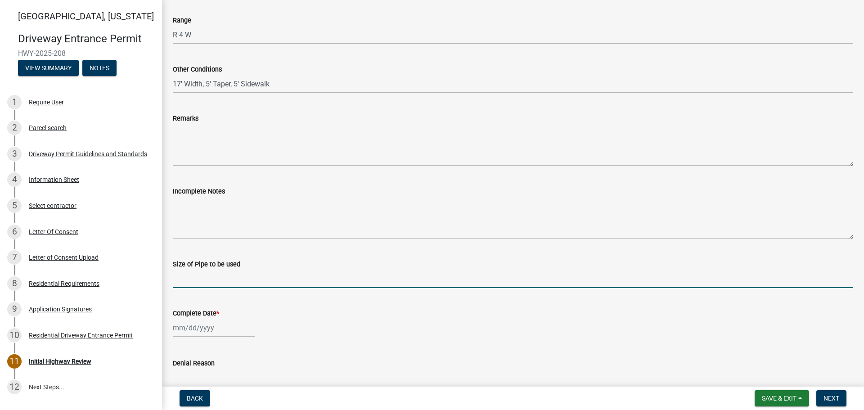
click at [195, 274] on input "Size of Pipe to be used" at bounding box center [513, 279] width 680 height 18
type input "N/A"
click at [202, 335] on div at bounding box center [214, 328] width 82 height 18
select select "9"
select select "2025"
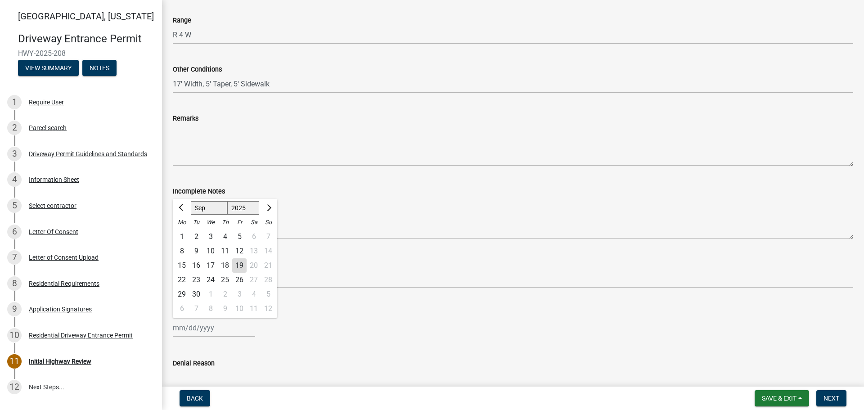
click at [239, 266] on div "19" at bounding box center [239, 265] width 14 height 14
type input "[DATE]"
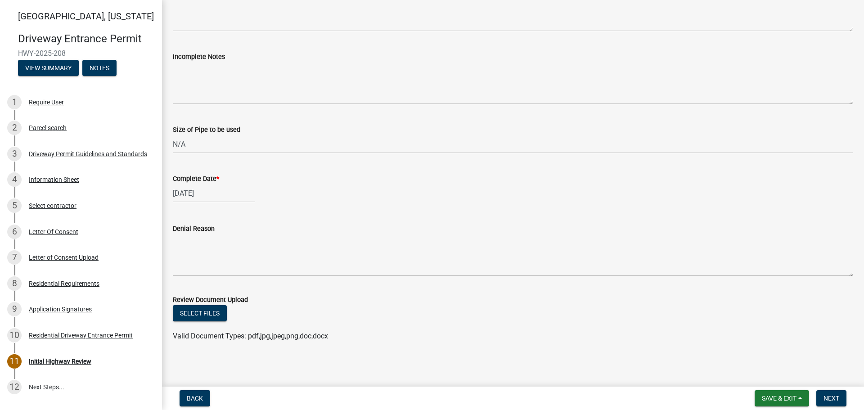
scroll to position [495, 0]
click at [825, 398] on span "Next" at bounding box center [831, 398] width 16 height 7
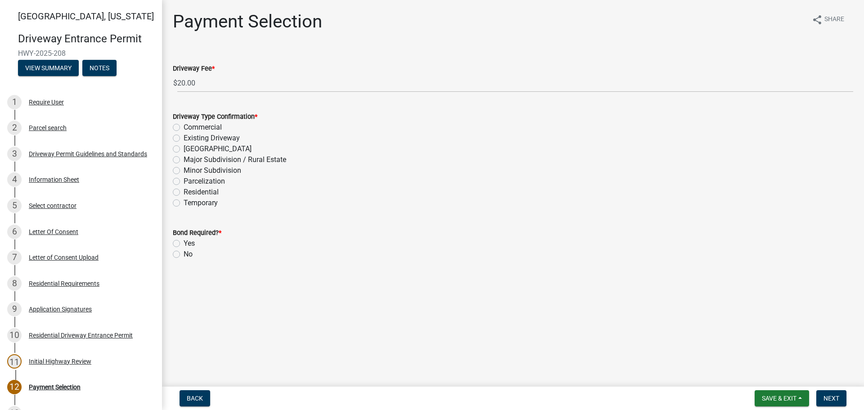
click at [184, 189] on label "Residential" at bounding box center [201, 192] width 35 height 11
click at [184, 189] on input "Residential" at bounding box center [187, 190] width 6 height 6
radio input "true"
click at [184, 257] on label "No" at bounding box center [188, 254] width 9 height 11
click at [184, 255] on input "No" at bounding box center [187, 252] width 6 height 6
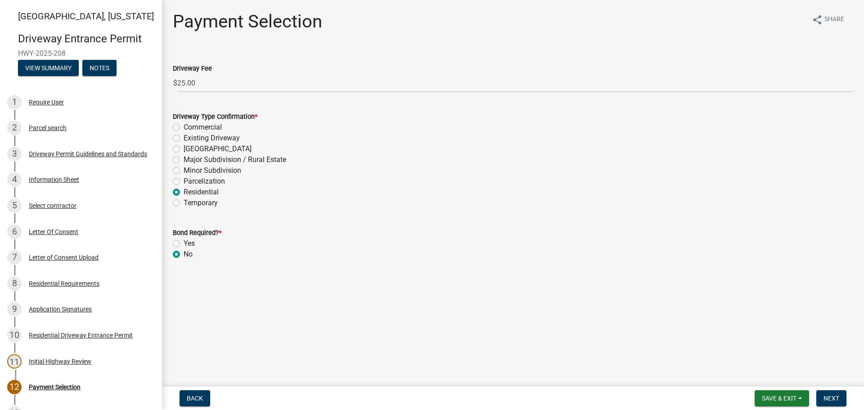
radio input "true"
click at [831, 395] on span "Next" at bounding box center [831, 398] width 16 height 7
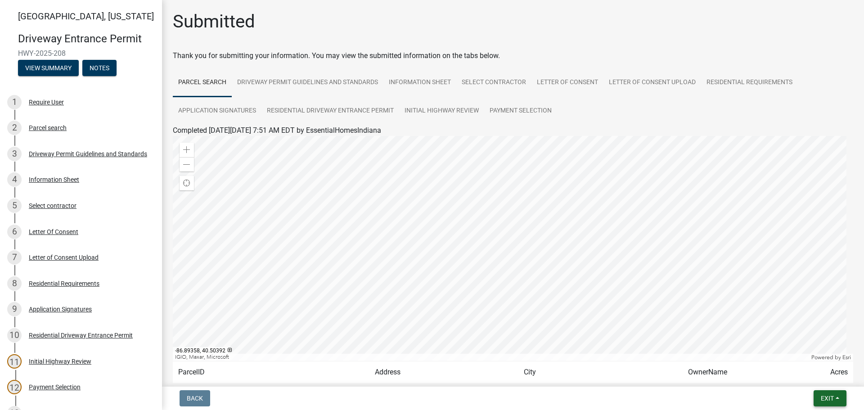
click at [823, 400] on span "Exit" at bounding box center [827, 398] width 13 height 7
click at [805, 374] on button "Save & Exit" at bounding box center [810, 375] width 72 height 22
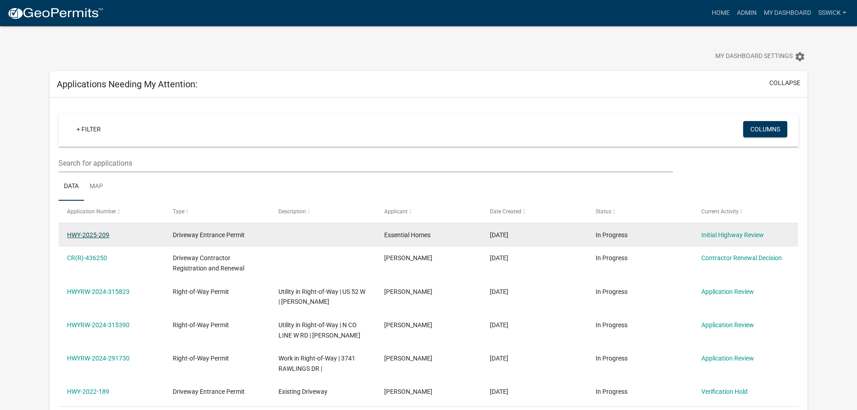
click at [74, 234] on link "HWY-2025-209" at bounding box center [88, 234] width 42 height 7
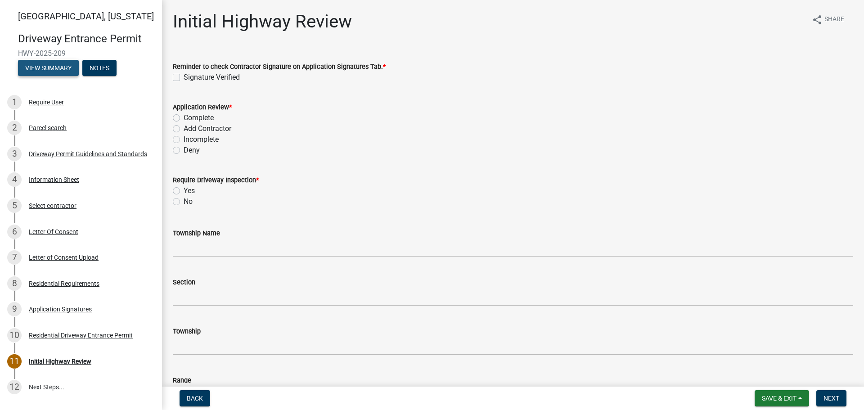
click at [59, 70] on button "View Summary" at bounding box center [48, 68] width 61 height 16
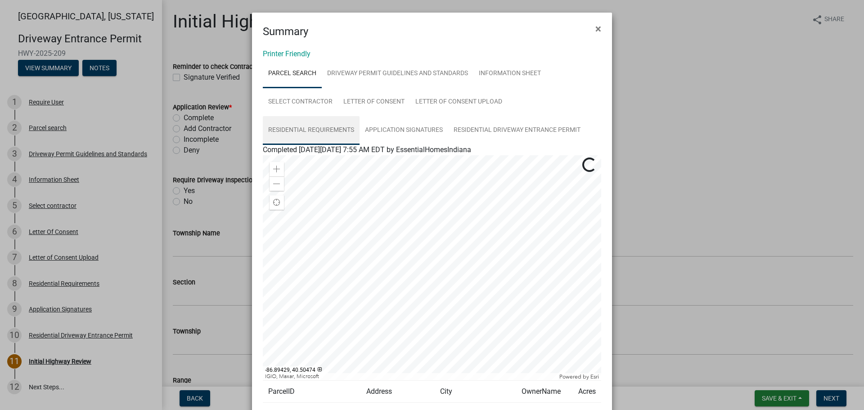
click at [329, 131] on link "Residential Requirements" at bounding box center [311, 130] width 97 height 29
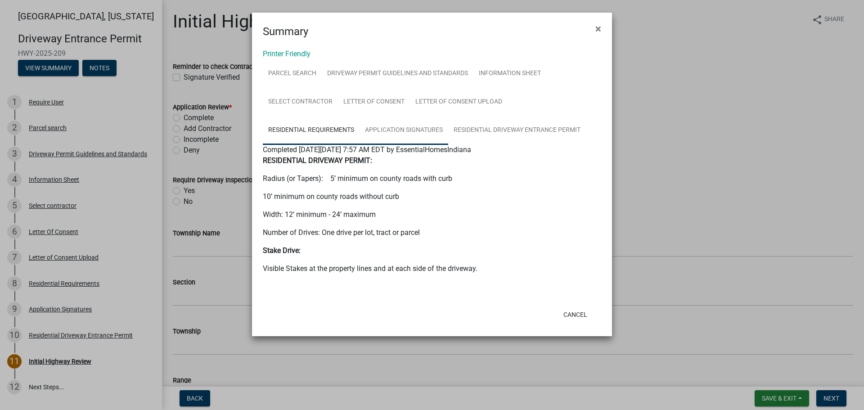
click at [381, 134] on link "Application Signatures" at bounding box center [403, 130] width 89 height 29
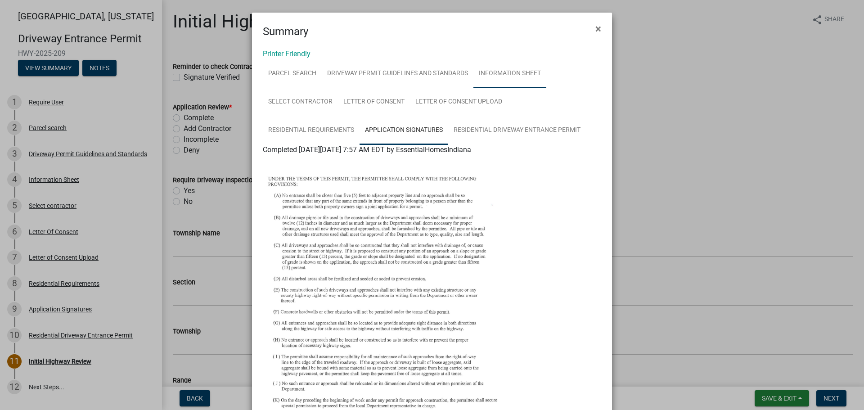
click at [501, 73] on link "Information Sheet" at bounding box center [509, 73] width 73 height 29
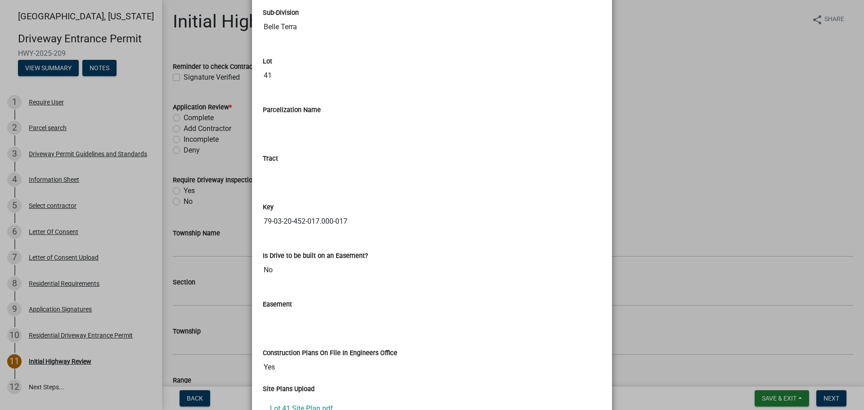
scroll to position [1170, 0]
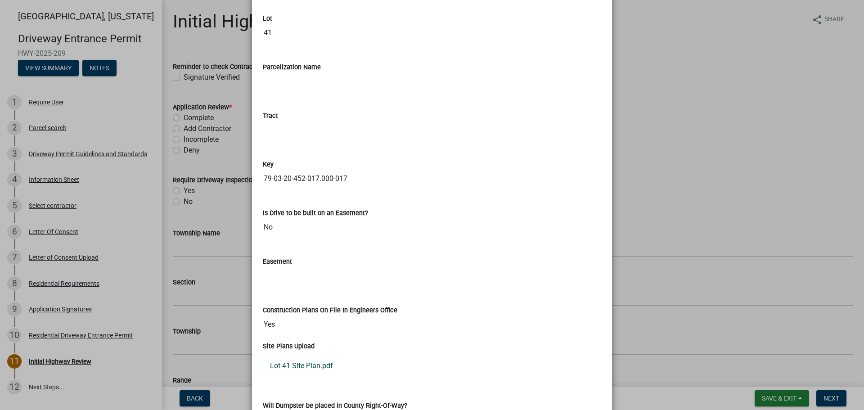
click at [326, 367] on link "Lot 41 Site Plan.pdf" at bounding box center [432, 366] width 338 height 22
drag, startPoint x: 703, startPoint y: 227, endPoint x: 646, endPoint y: 222, distance: 57.4
click at [703, 226] on ngb-modal-window "Summary × Printer Friendly Parcel search Driveway Permit Guidelines and Standar…" at bounding box center [432, 205] width 864 height 410
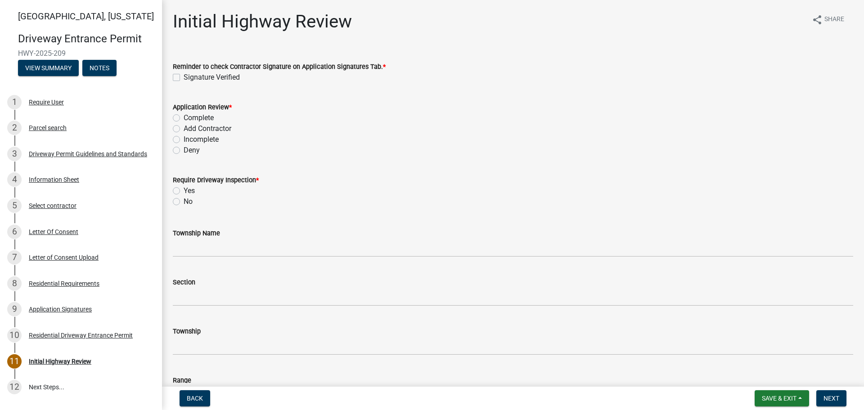
click at [184, 77] on label "Signature Verified" at bounding box center [212, 77] width 56 height 11
click at [184, 77] on input "Signature Verified" at bounding box center [187, 75] width 6 height 6
checkbox input "true"
click at [176, 121] on div "Complete" at bounding box center [513, 117] width 680 height 11
click at [184, 120] on label "Complete" at bounding box center [199, 117] width 30 height 11
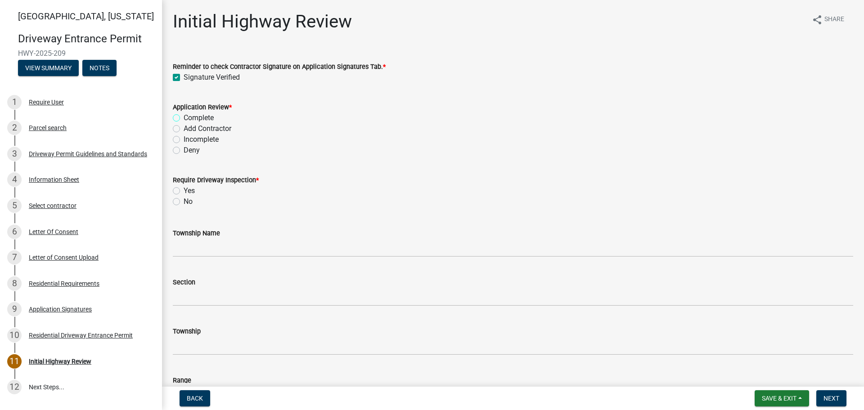
click at [184, 118] on input "Complete" at bounding box center [187, 115] width 6 height 6
radio input "true"
click at [184, 204] on label "No" at bounding box center [188, 201] width 9 height 11
click at [184, 202] on input "No" at bounding box center [187, 199] width 6 height 6
radio input "true"
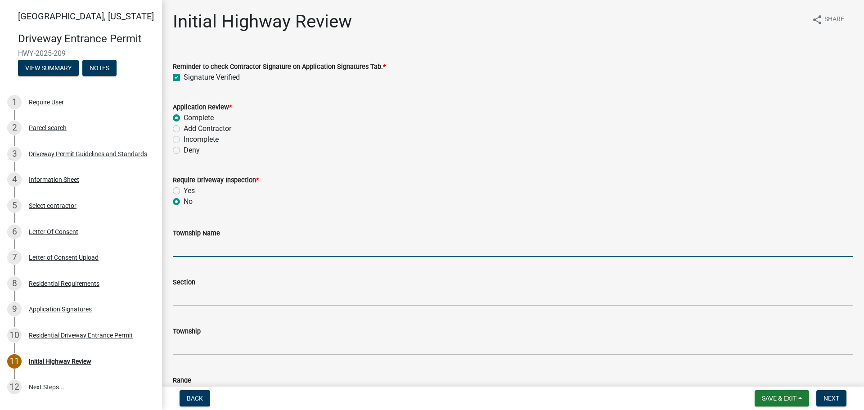
click at [185, 247] on input "Township Name" at bounding box center [513, 247] width 680 height 18
type input "Tippecanoe"
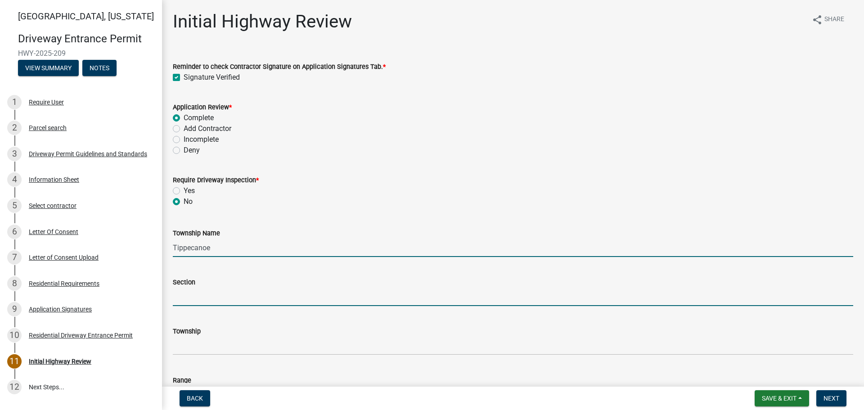
click at [217, 296] on input "Section" at bounding box center [513, 296] width 680 height 18
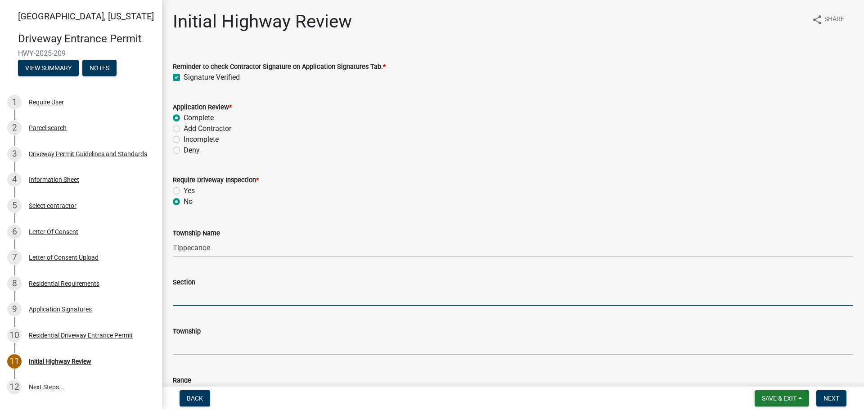
type input "20"
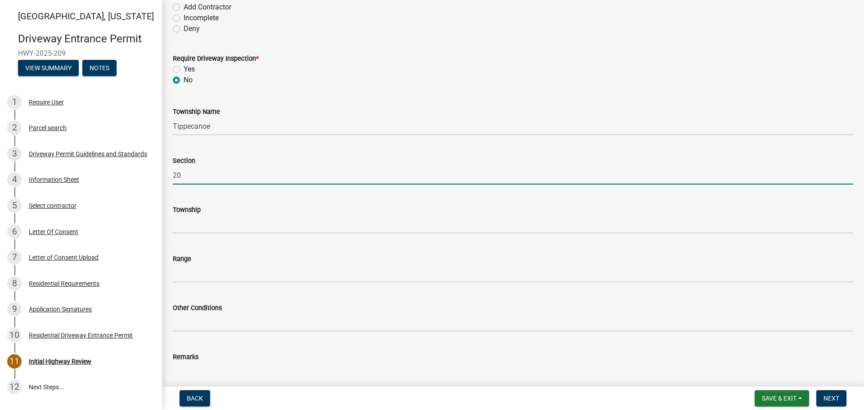
scroll to position [135, 0]
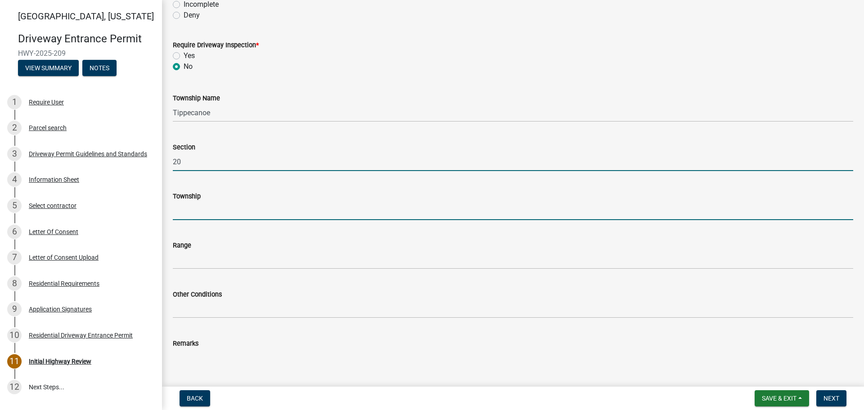
click at [213, 212] on input "Township" at bounding box center [513, 211] width 680 height 18
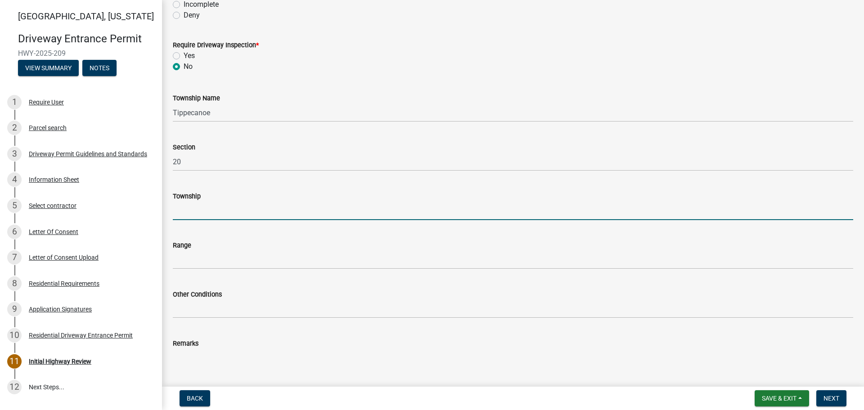
type input "T 24 N"
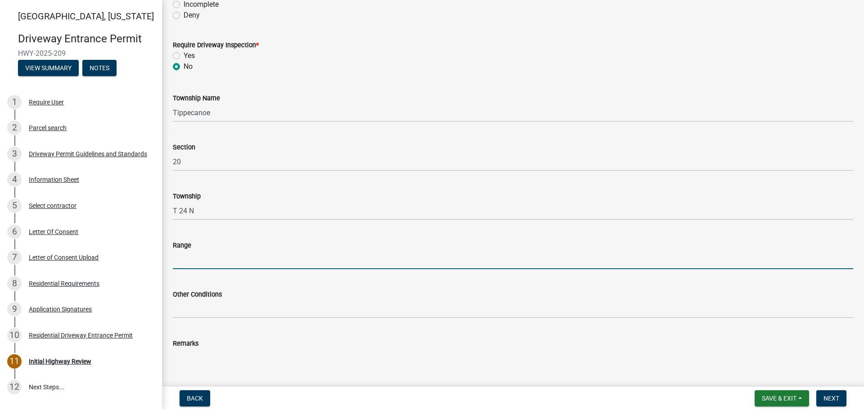
click at [208, 258] on input "Range" at bounding box center [513, 260] width 680 height 18
type input "R 4 W"
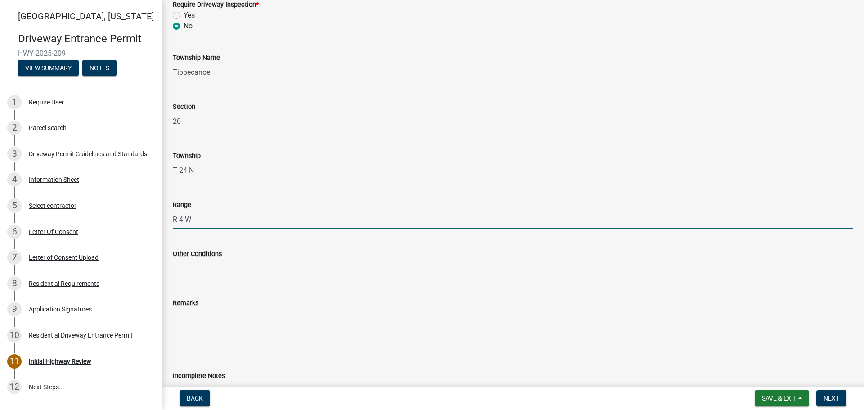
scroll to position [225, 0]
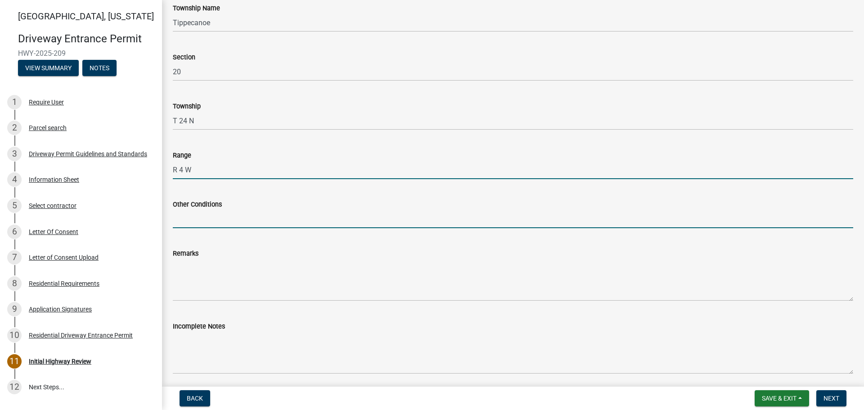
click at [223, 216] on input "Other Conditions" at bounding box center [513, 219] width 680 height 18
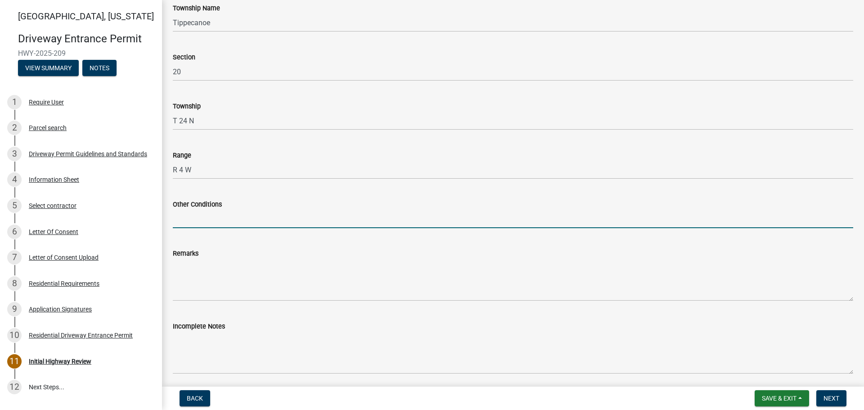
type input "17' Width, 5' Taper, 5' Sidewalk"
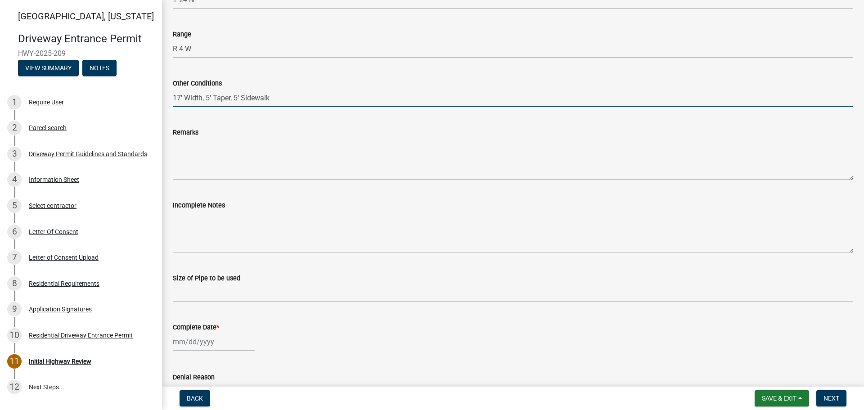
scroll to position [360, 0]
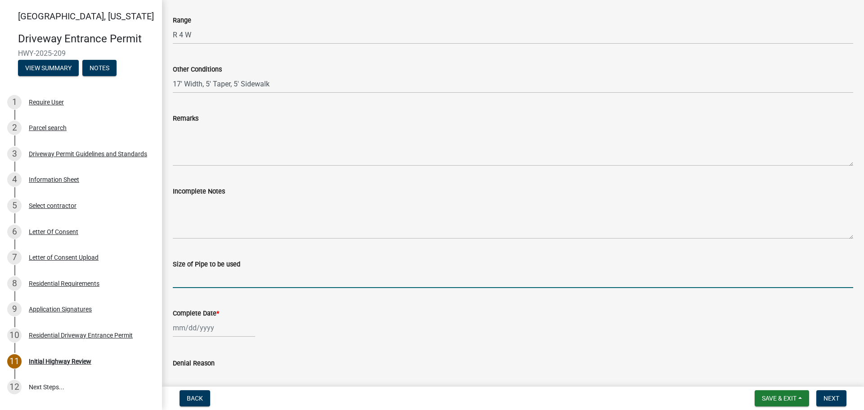
click at [222, 280] on input "Size of Pipe to be used" at bounding box center [513, 279] width 680 height 18
type input "N/A"
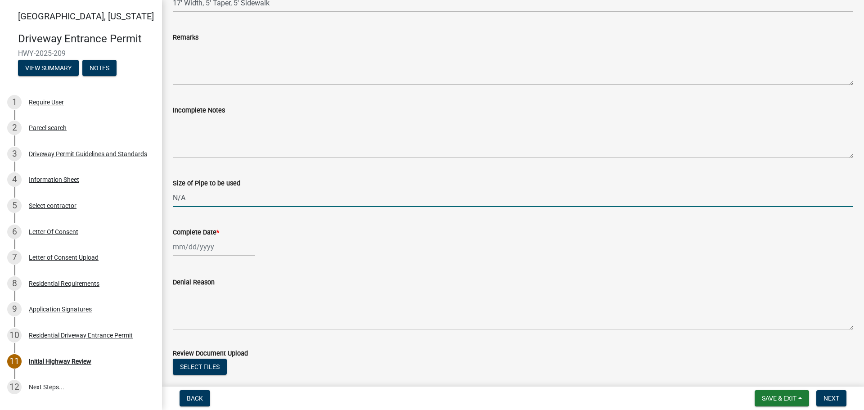
scroll to position [450, 0]
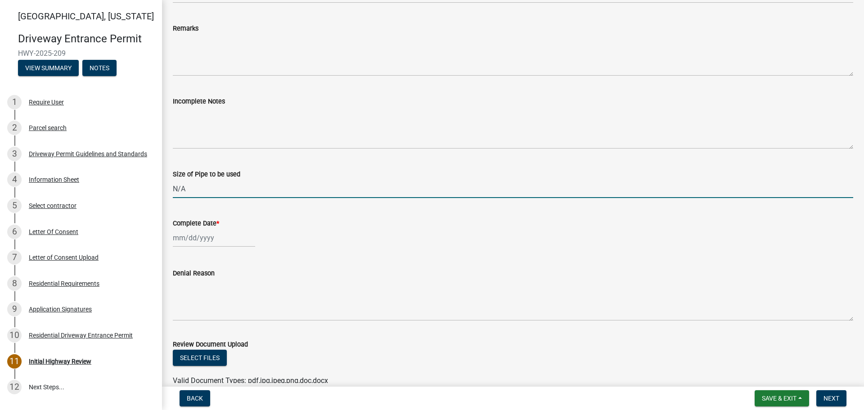
click at [182, 241] on div at bounding box center [214, 238] width 82 height 18
select select "9"
select select "2025"
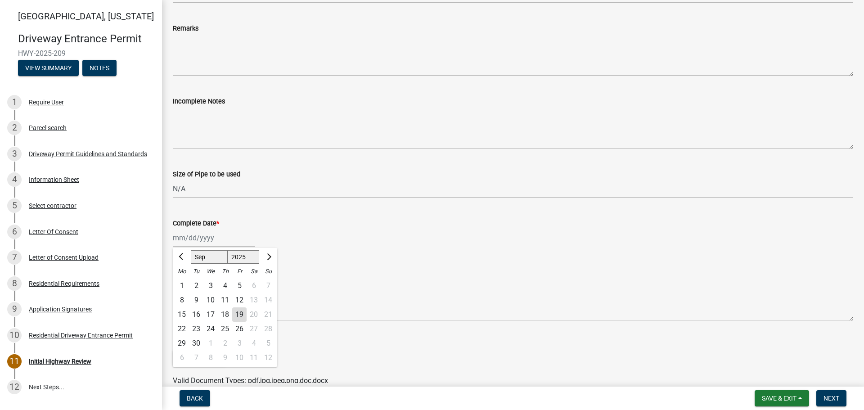
click at [239, 316] on div "19" at bounding box center [239, 314] width 14 height 14
type input "[DATE]"
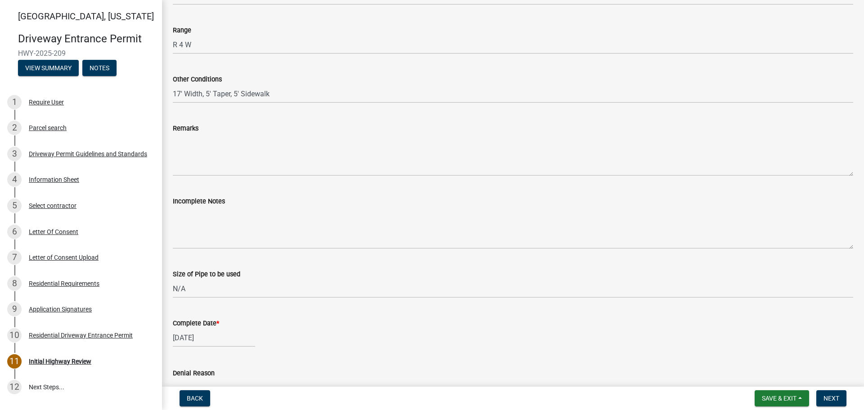
scroll to position [406, 0]
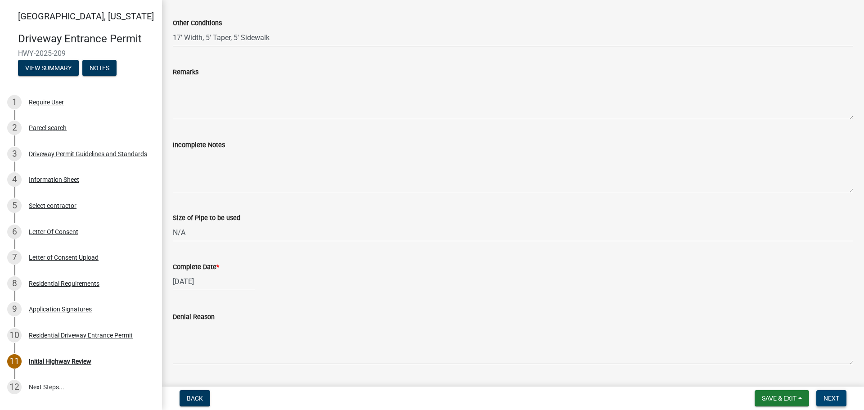
click at [831, 398] on span "Next" at bounding box center [831, 398] width 16 height 7
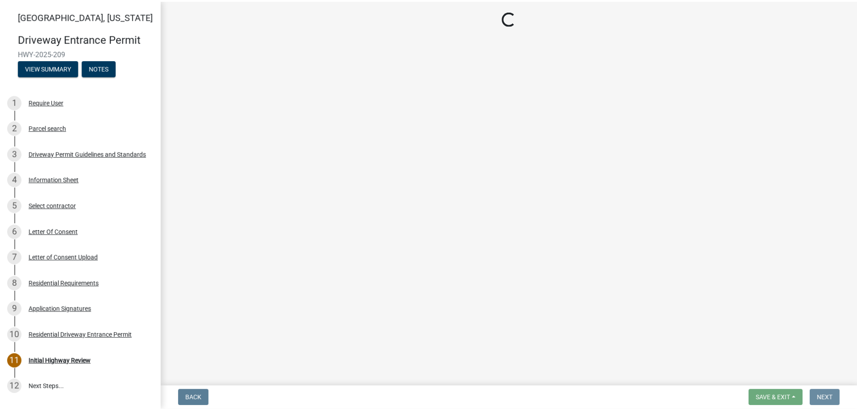
scroll to position [0, 0]
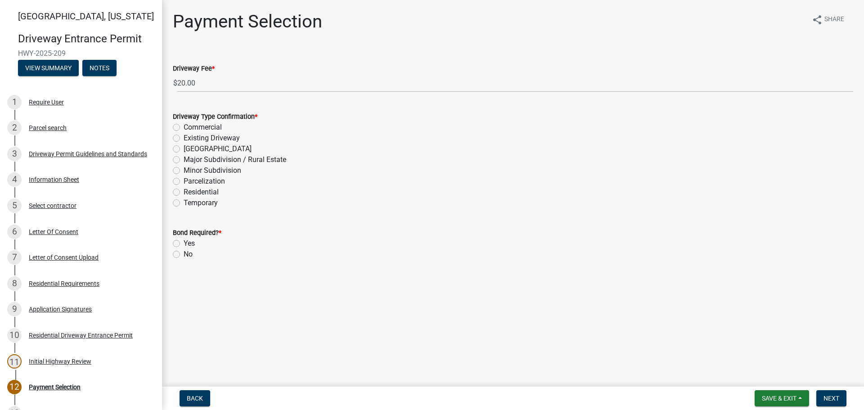
click at [184, 192] on label "Residential" at bounding box center [201, 192] width 35 height 11
click at [184, 192] on input "Residential" at bounding box center [187, 190] width 6 height 6
radio input "true"
click at [184, 256] on label "No" at bounding box center [188, 254] width 9 height 11
click at [184, 255] on input "No" at bounding box center [187, 252] width 6 height 6
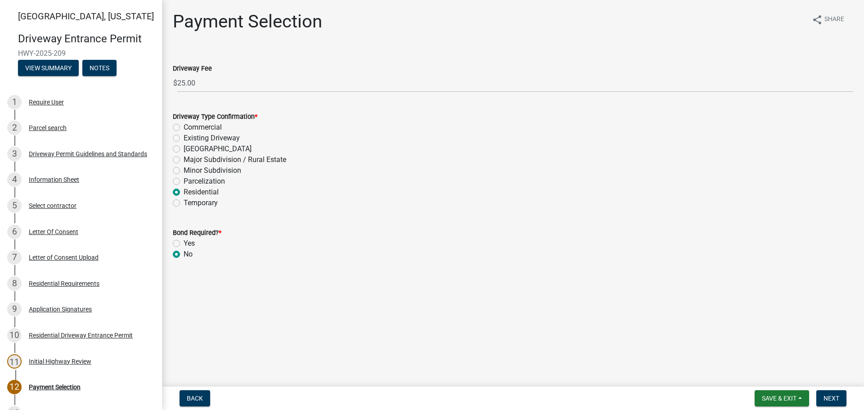
radio input "true"
click at [827, 398] on span "Next" at bounding box center [831, 398] width 16 height 7
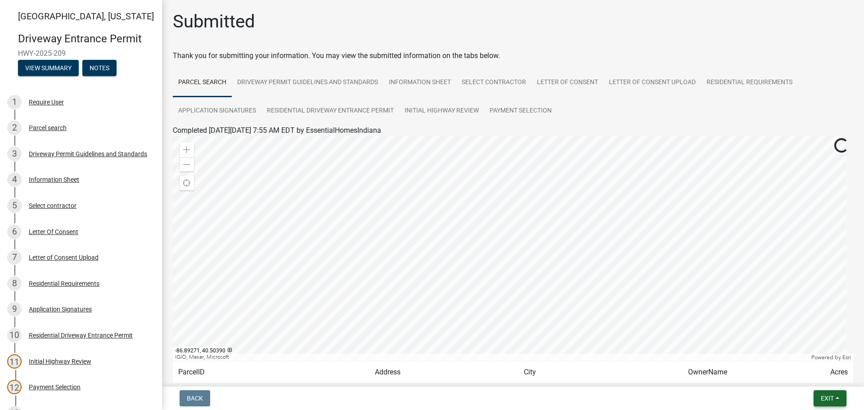
click at [832, 397] on span "Exit" at bounding box center [827, 398] width 13 height 7
click at [811, 379] on button "Save & Exit" at bounding box center [810, 375] width 72 height 22
